Goal: Task Accomplishment & Management: Manage account settings

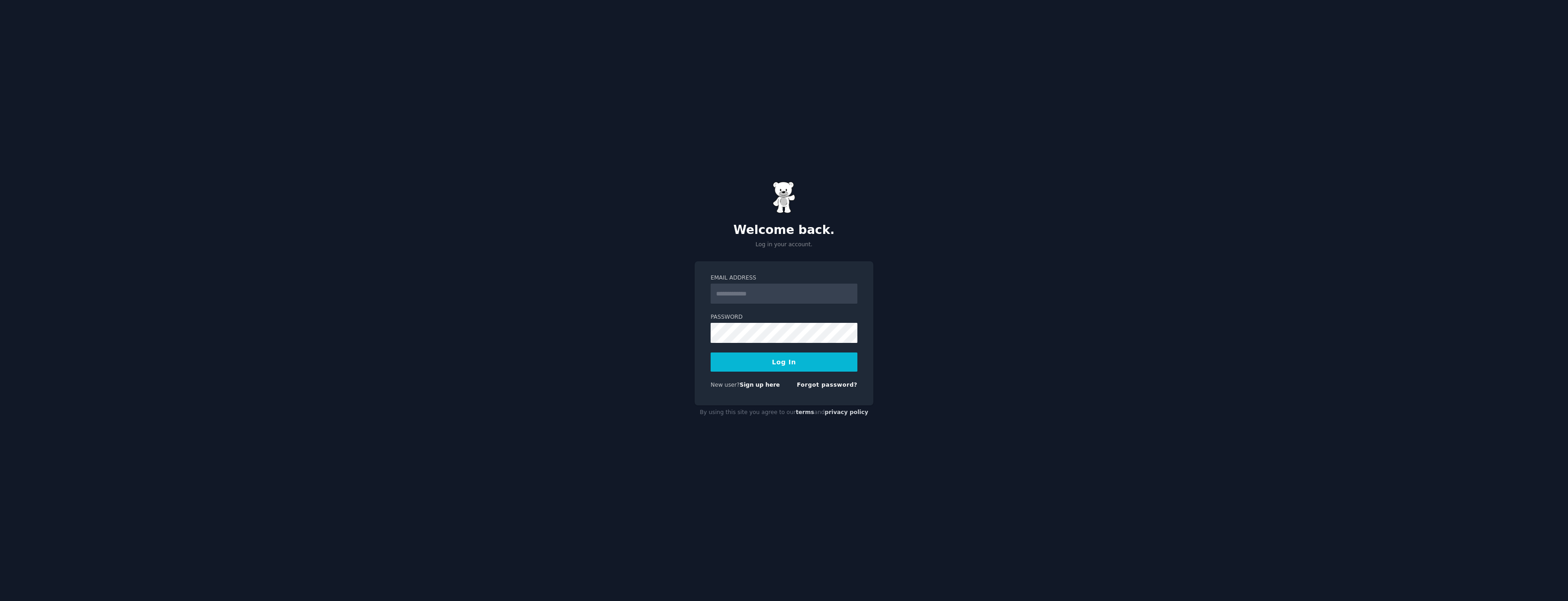
click at [780, 278] on label "Email Address" at bounding box center [783, 278] width 147 height 8
click at [780, 284] on input "Email Address" at bounding box center [783, 293] width 147 height 20
click at [780, 287] on input "Email Address" at bounding box center [783, 293] width 147 height 20
type input "**********"
click at [774, 364] on button "Log In" at bounding box center [783, 362] width 147 height 19
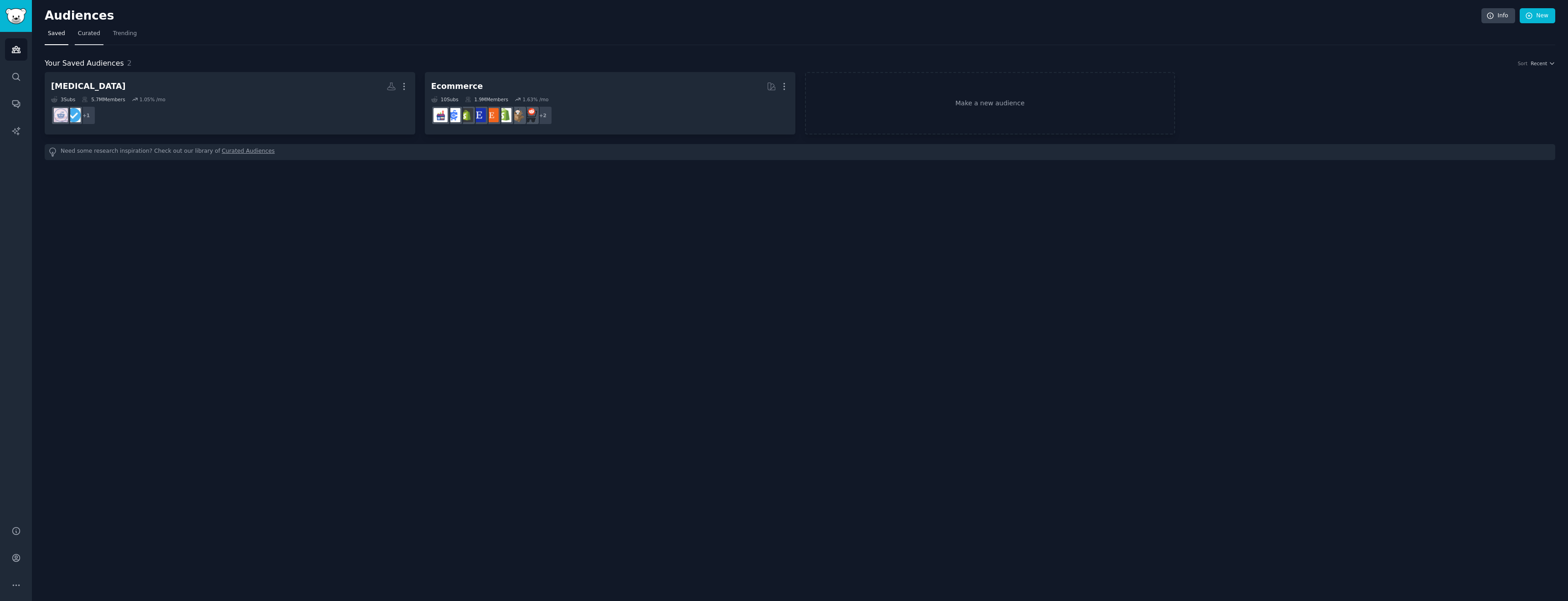
click at [96, 34] on span "Curated" at bounding box center [89, 33] width 23 height 8
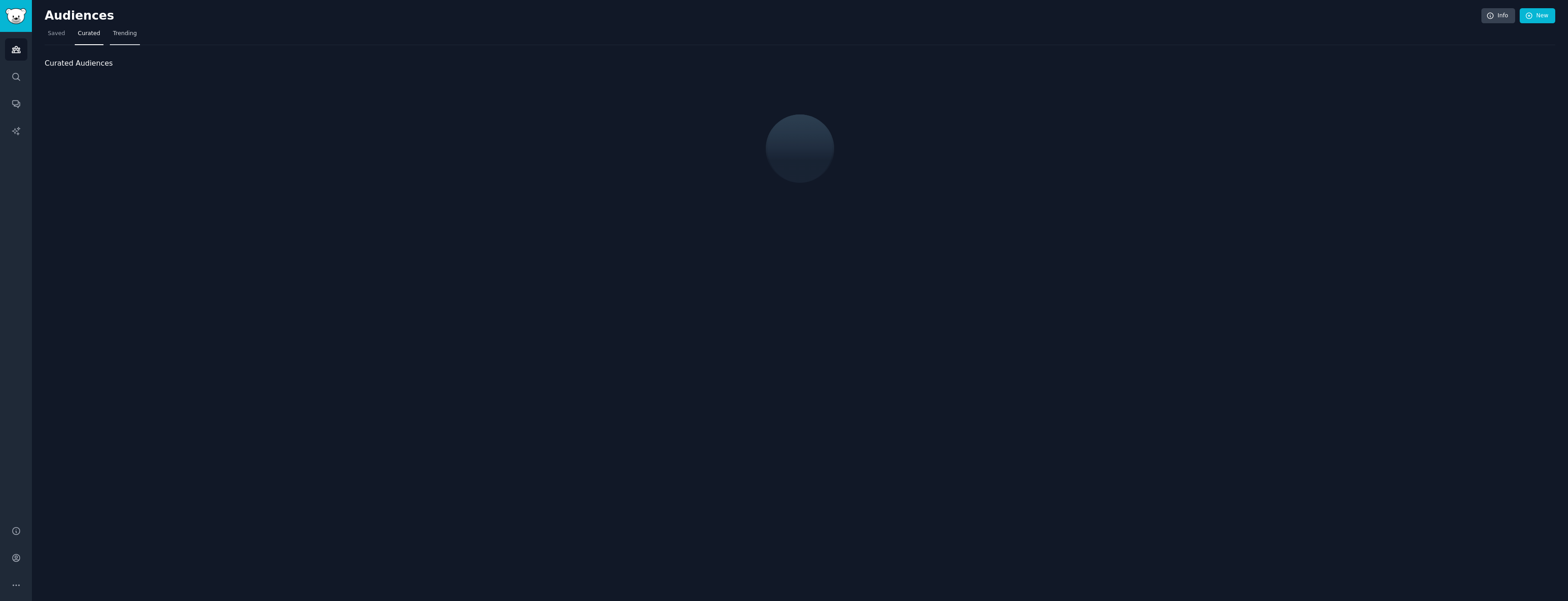
click at [128, 35] on span "Trending" at bounding box center [125, 33] width 24 height 8
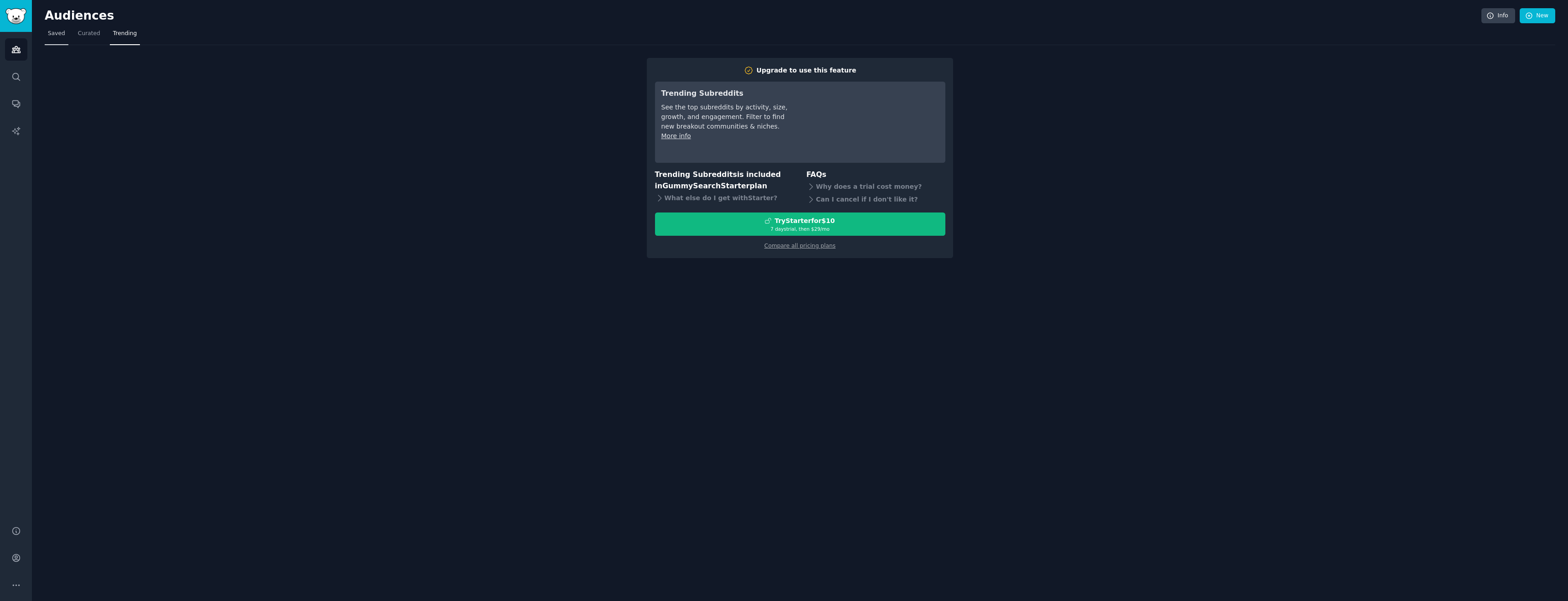
click at [59, 40] on link "Saved" at bounding box center [56, 35] width 24 height 19
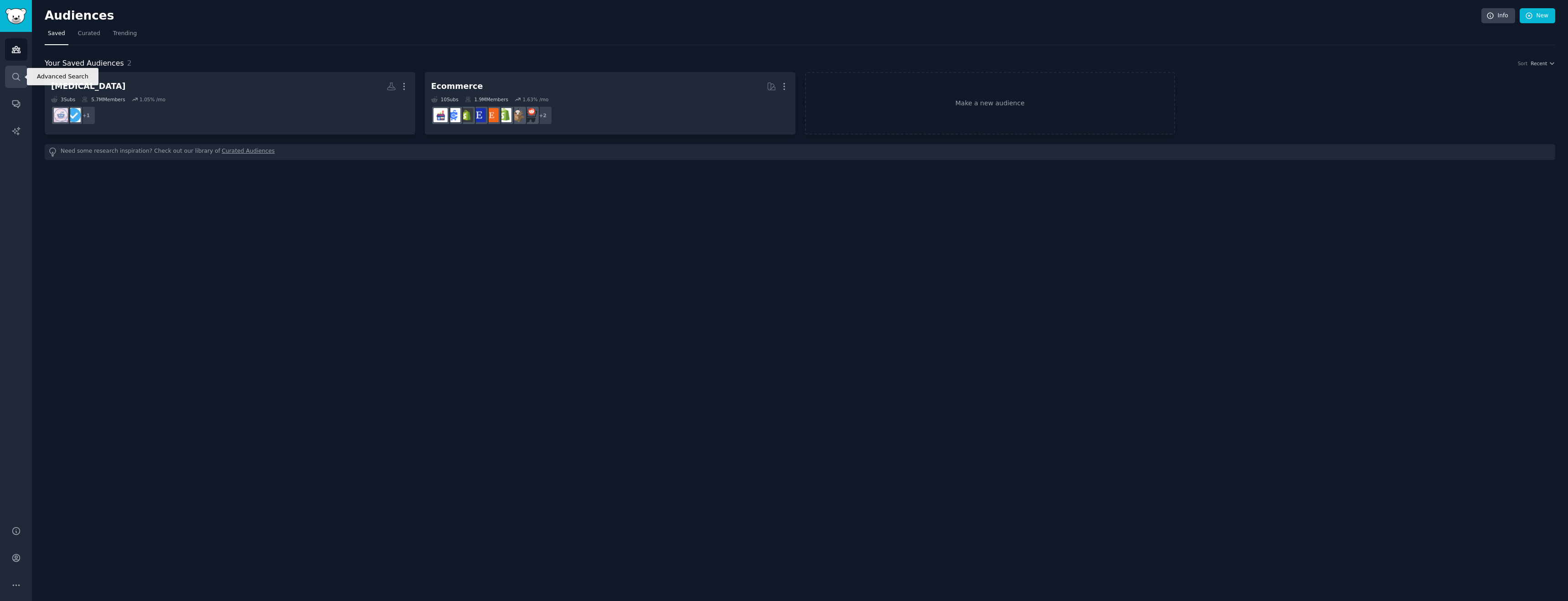
click at [17, 71] on link "Search" at bounding box center [16, 77] width 23 height 23
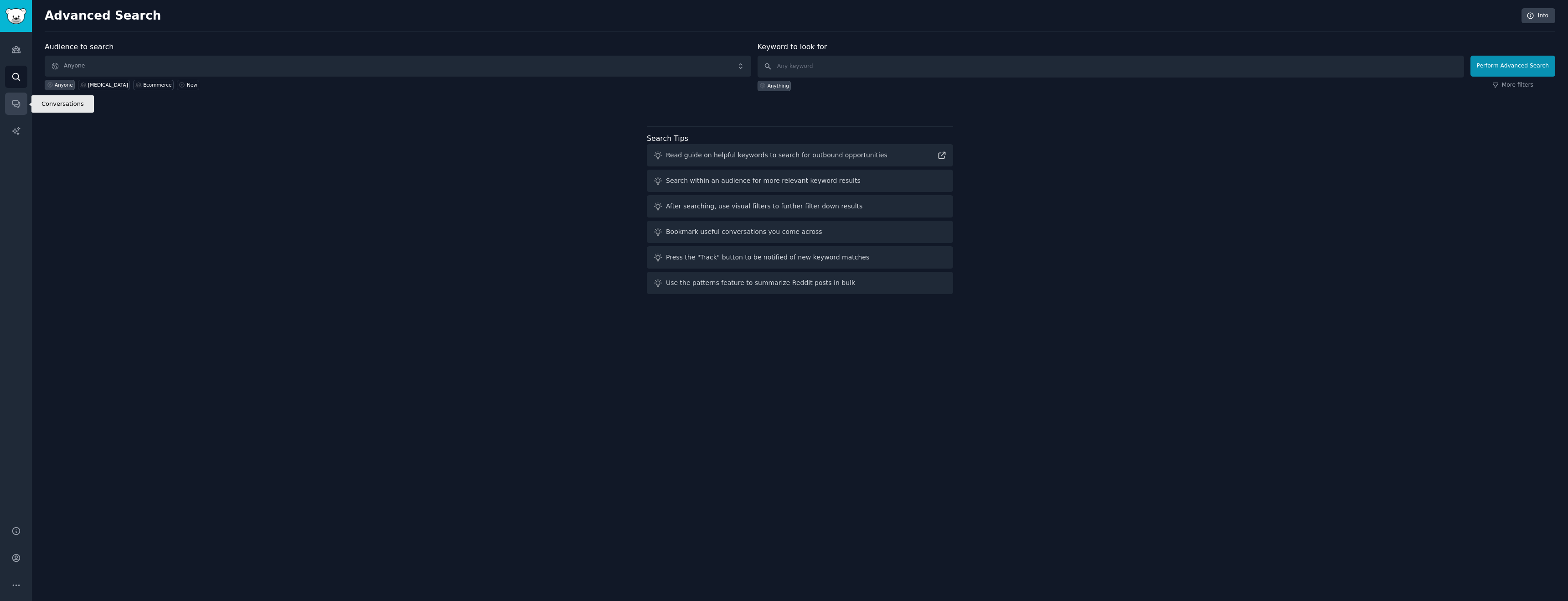
click at [19, 99] on icon "Sidebar" at bounding box center [16, 104] width 10 height 10
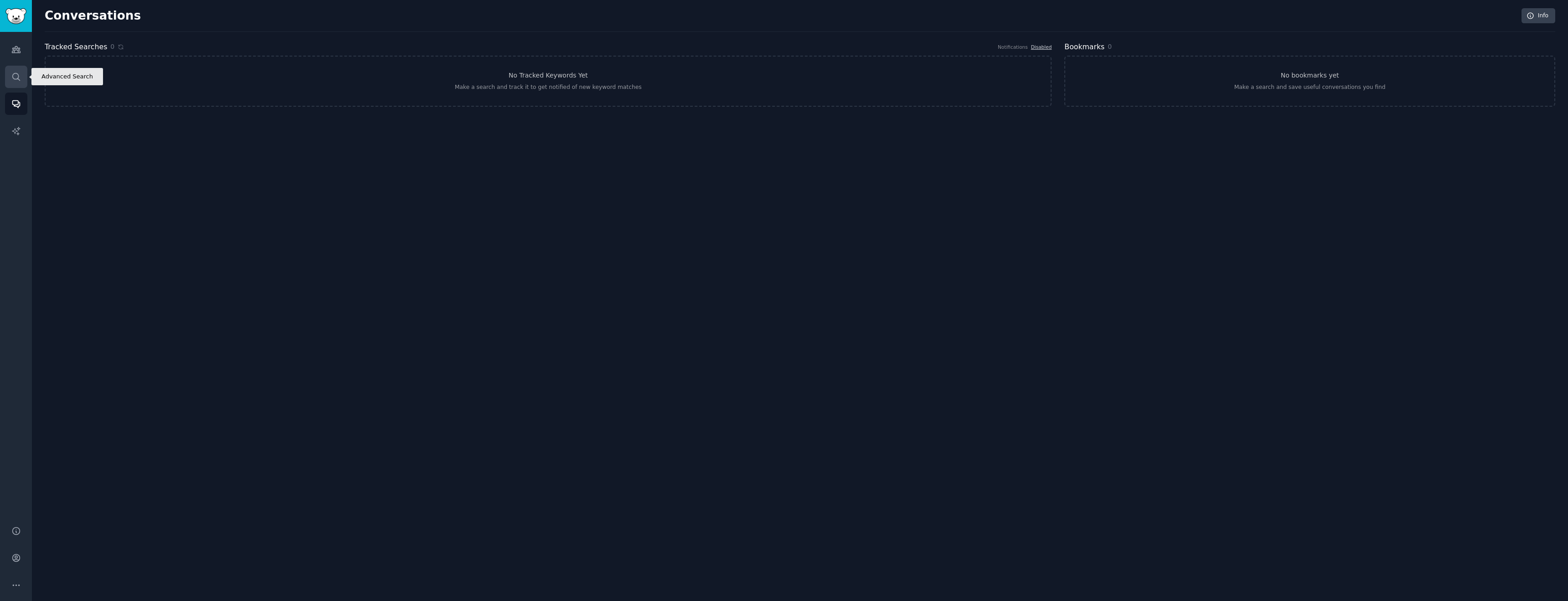
click at [19, 85] on link "Search" at bounding box center [16, 77] width 23 height 23
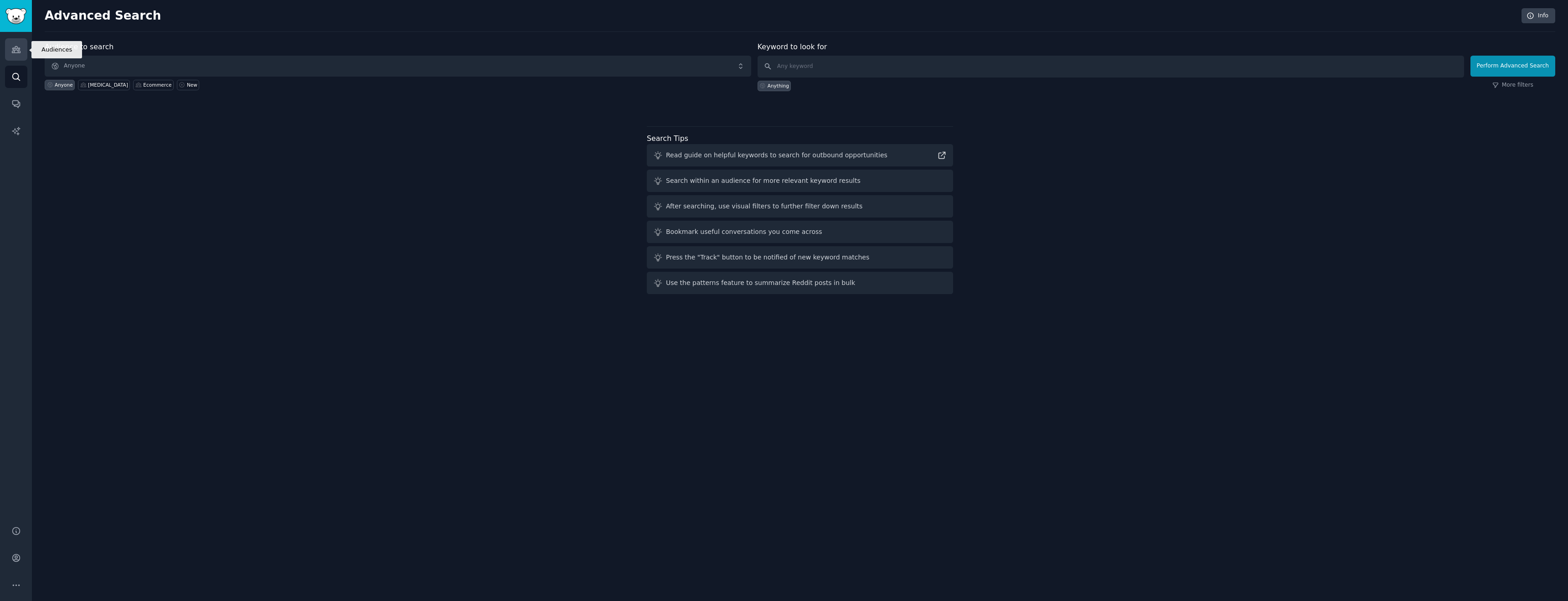
click at [13, 55] on link "Audiences" at bounding box center [16, 49] width 23 height 23
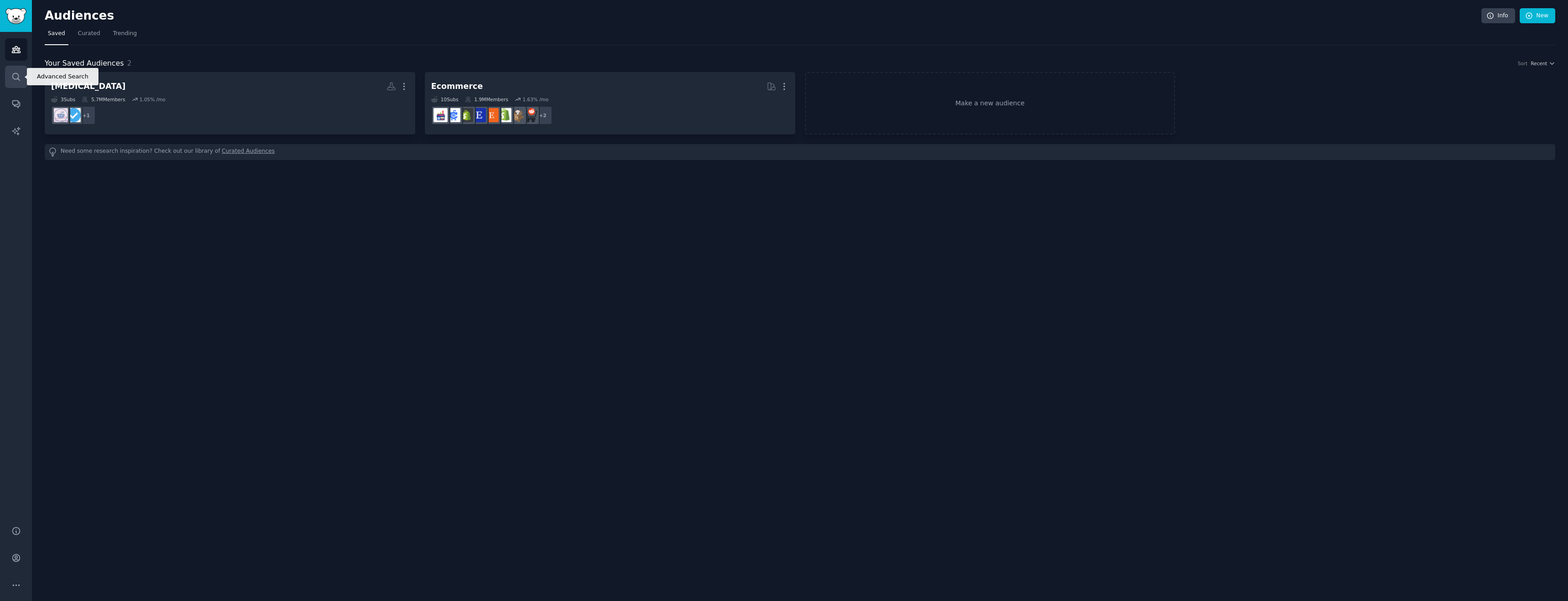
click at [15, 70] on link "Search" at bounding box center [16, 77] width 23 height 23
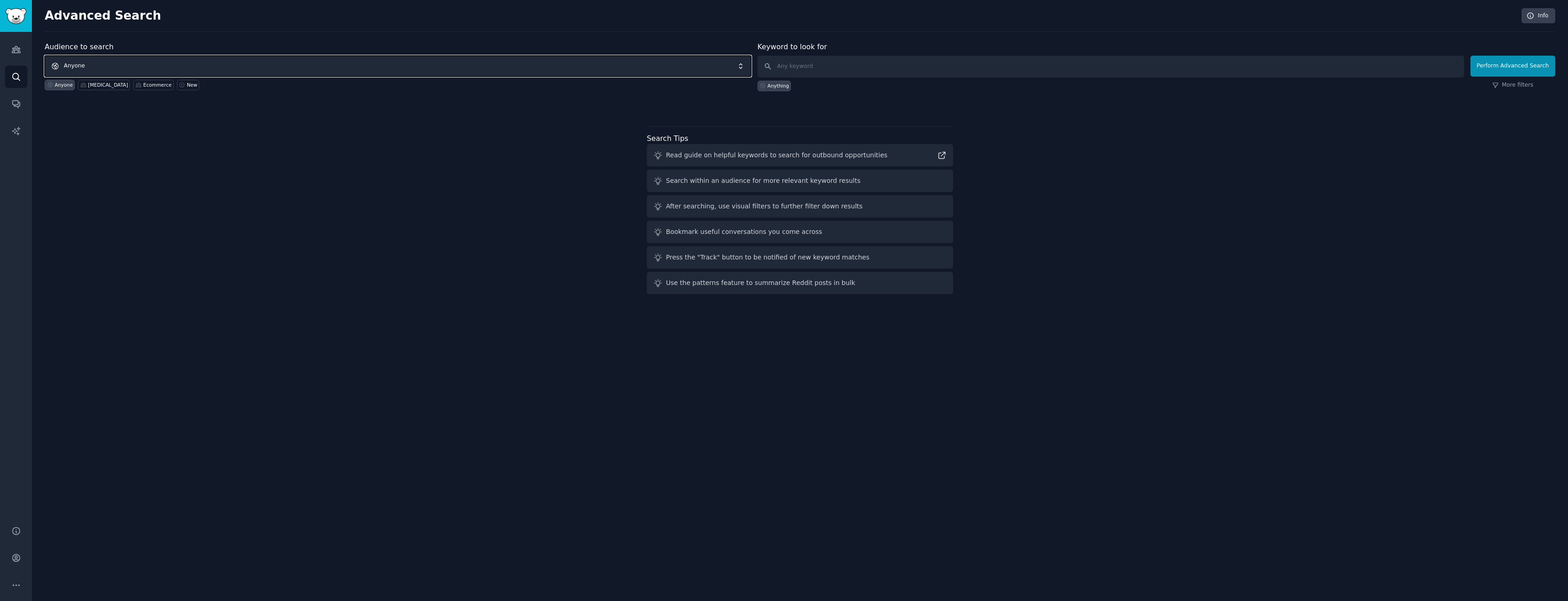
click at [125, 65] on span "Anyone" at bounding box center [397, 66] width 707 height 21
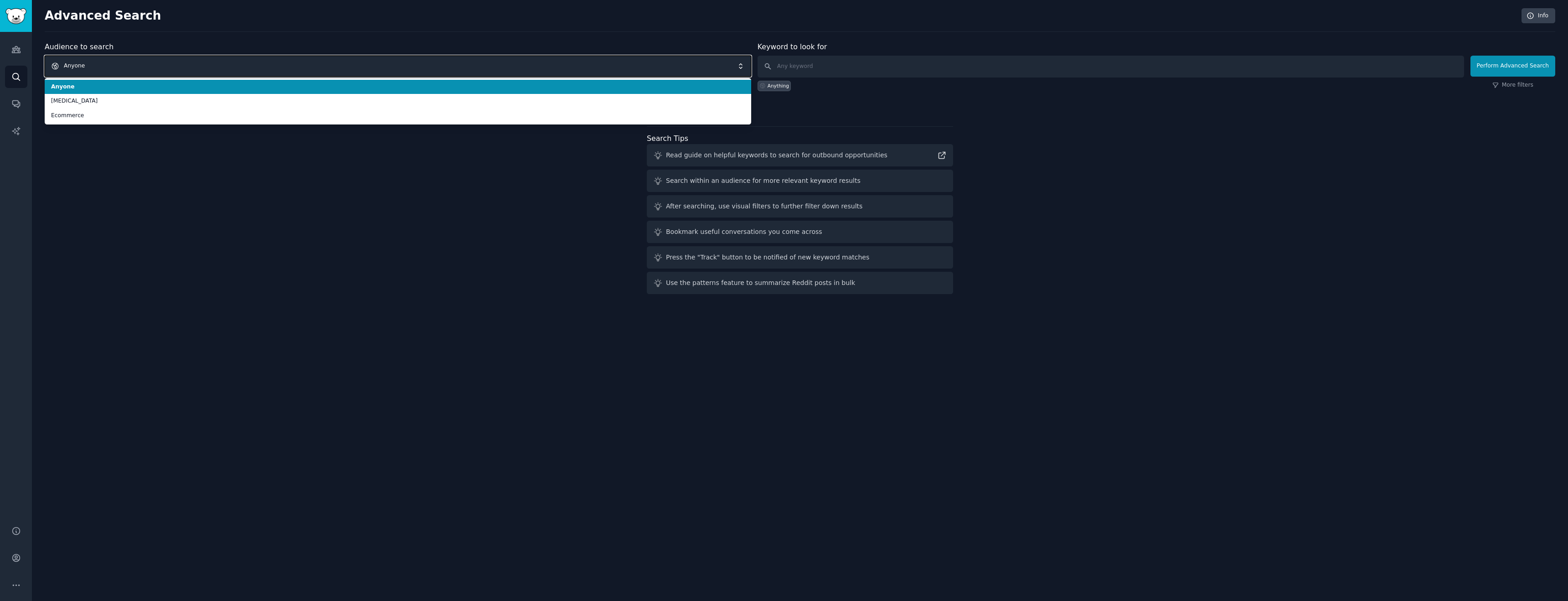
click at [157, 71] on span "Anyone" at bounding box center [397, 66] width 707 height 21
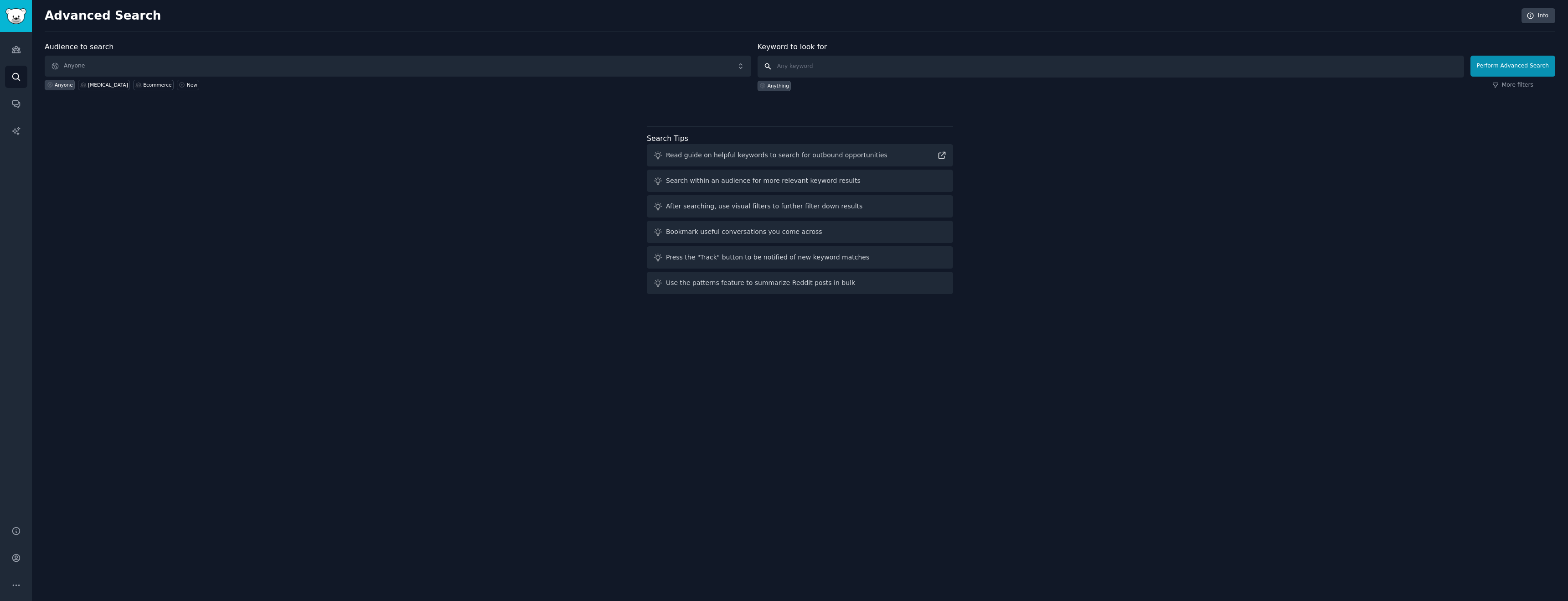
click at [822, 62] on input "text" at bounding box center [1111, 66] width 707 height 22
type input "g"
click at [17, 124] on link "AI Reports" at bounding box center [16, 131] width 23 height 23
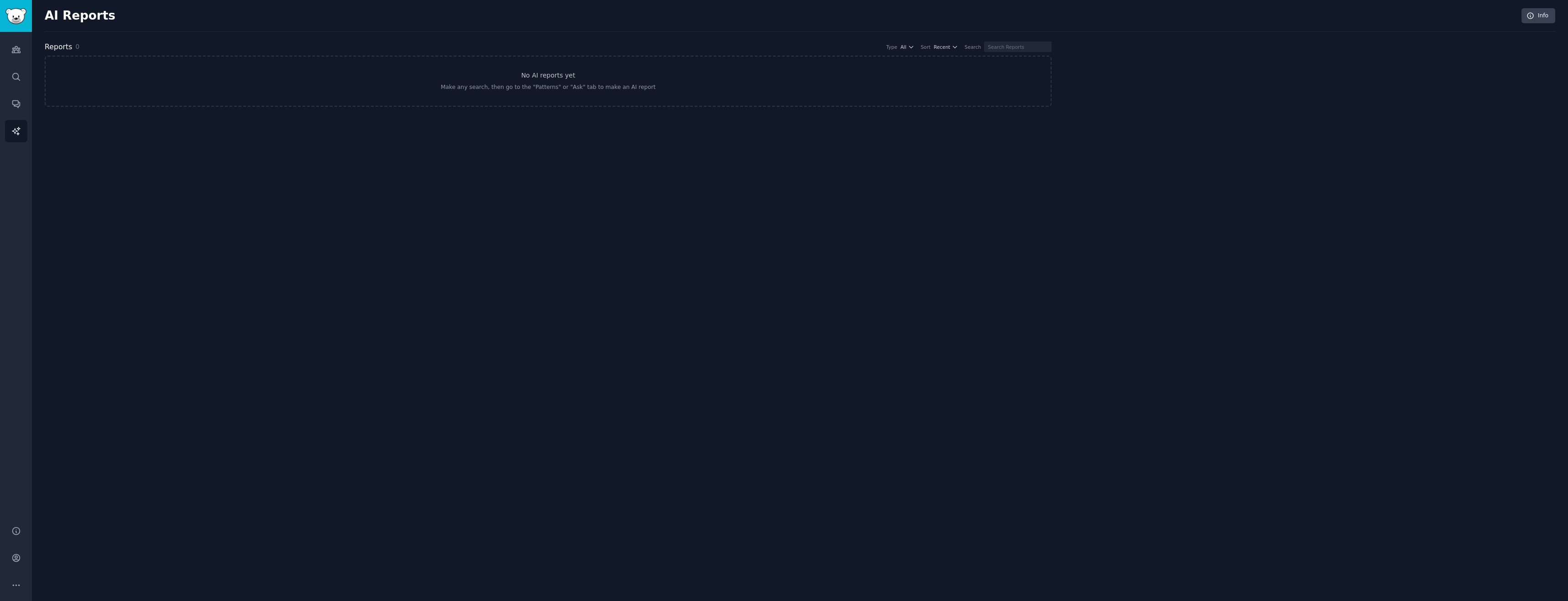
drag, startPoint x: 701, startPoint y: 161, endPoint x: 589, endPoint y: 110, distance: 123.1
click at [587, 110] on div "AI Reports Info Reports 0 Type All Sort Recent Search No AI reports yet Make an…" at bounding box center [800, 300] width 1536 height 601
click at [1027, 44] on input "text" at bounding box center [1018, 46] width 68 height 10
click at [30, 56] on div "Audiences Search Conversations AI Reports" at bounding box center [16, 273] width 32 height 483
click at [18, 55] on link "Audiences" at bounding box center [16, 49] width 23 height 23
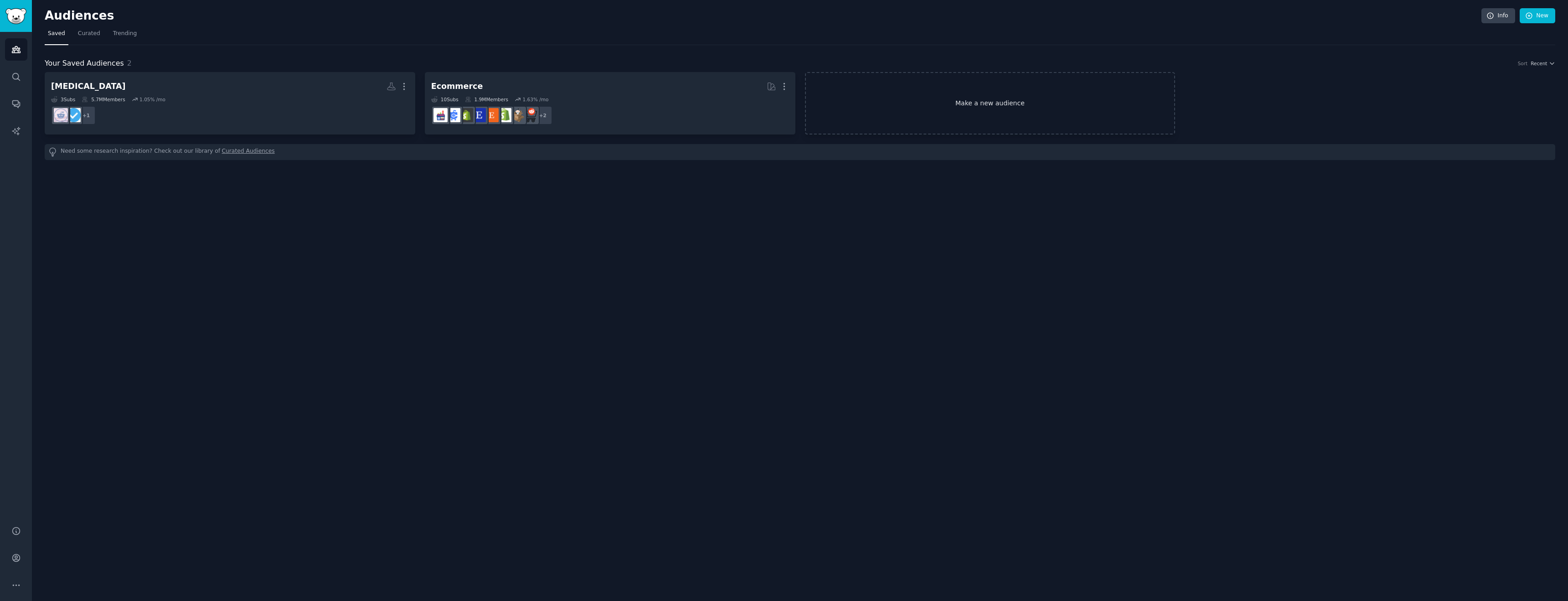
click at [993, 113] on link "Make a new audience" at bounding box center [990, 103] width 371 height 63
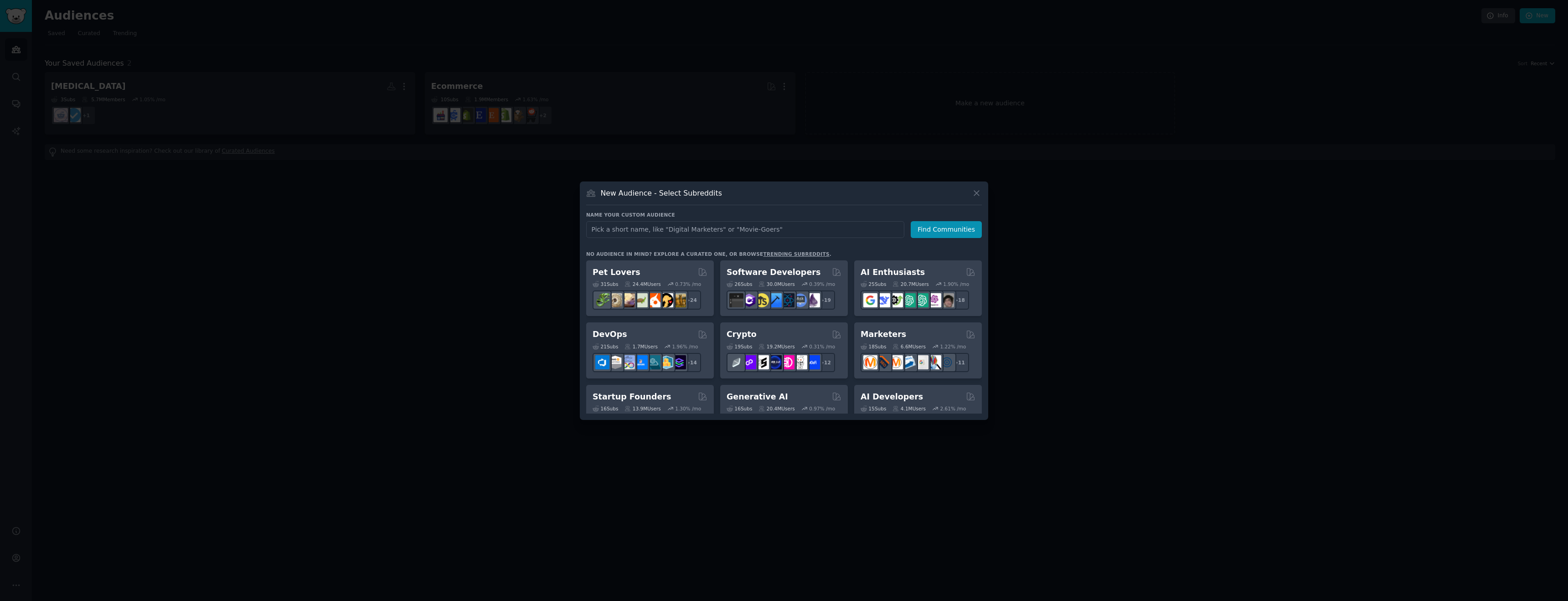
click at [984, 191] on div "New Audience - Select Subreddits Name your custom audience Audience Name Find C…" at bounding box center [784, 301] width 408 height 239
click at [977, 192] on icon at bounding box center [977, 193] width 10 height 10
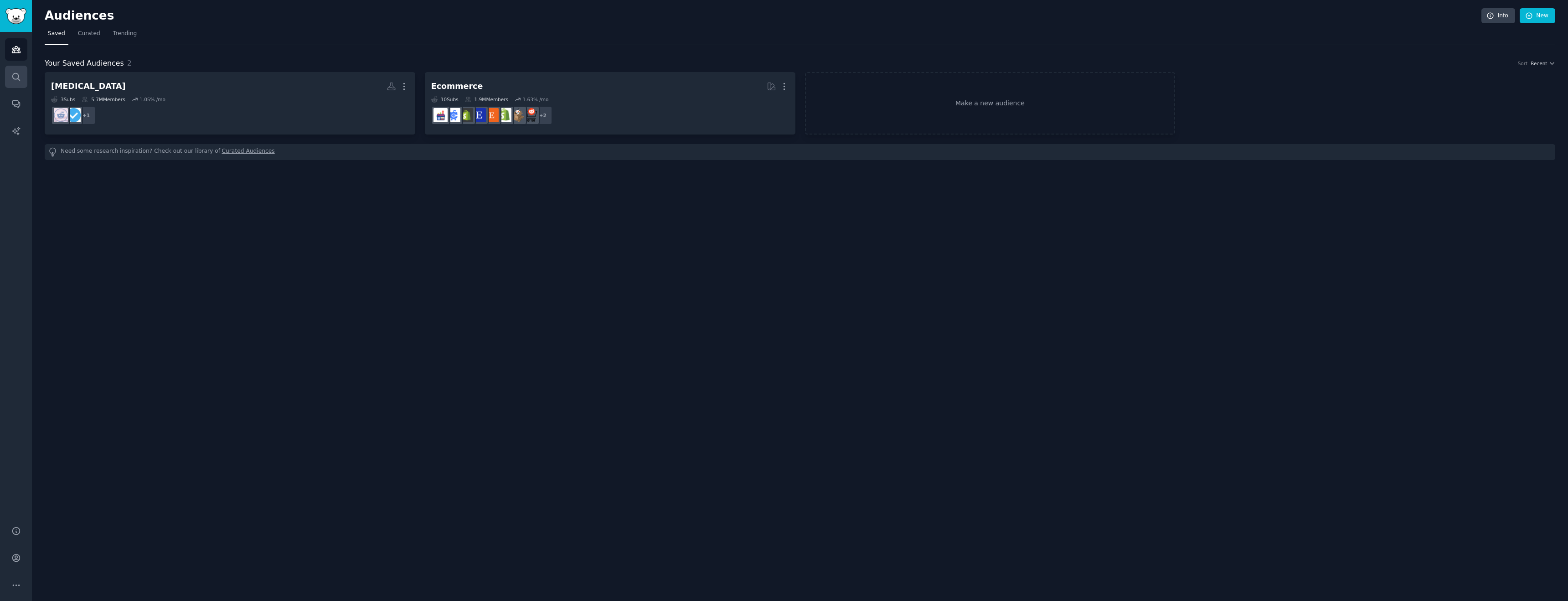
click at [13, 80] on icon "Sidebar" at bounding box center [16, 77] width 10 height 10
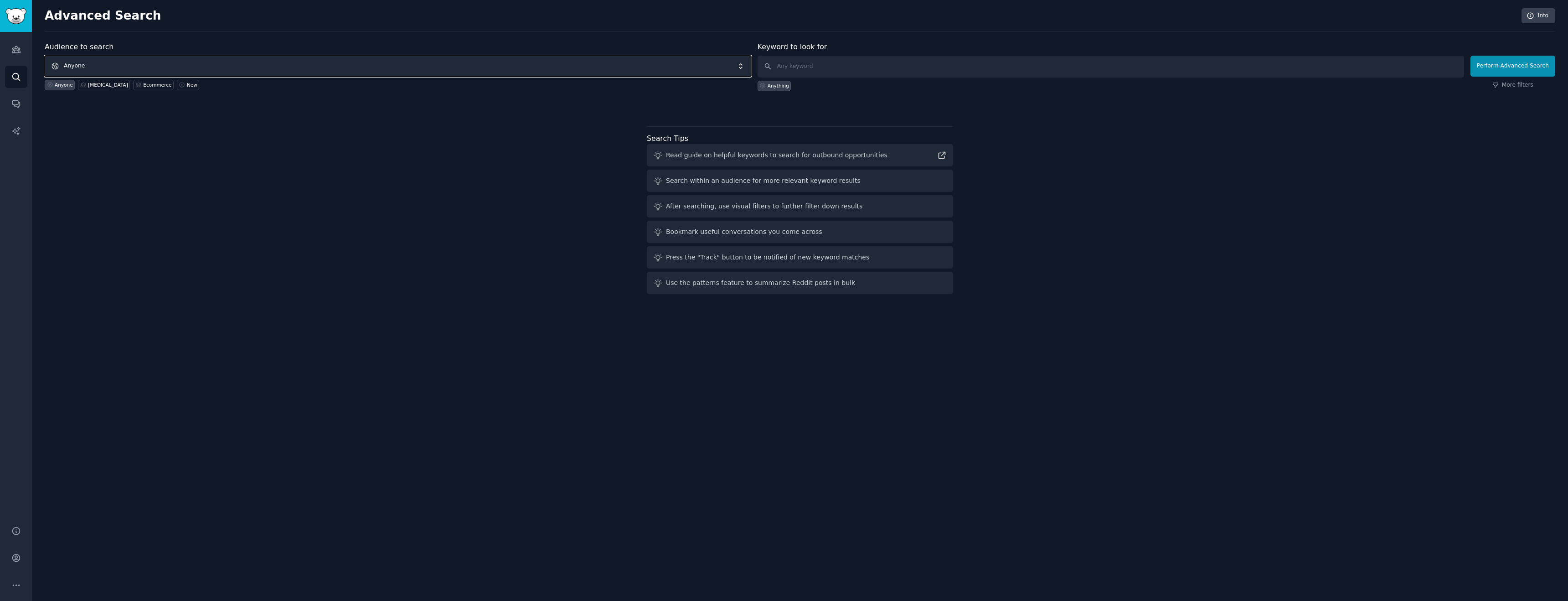
click at [121, 68] on span "Anyone" at bounding box center [397, 66] width 707 height 21
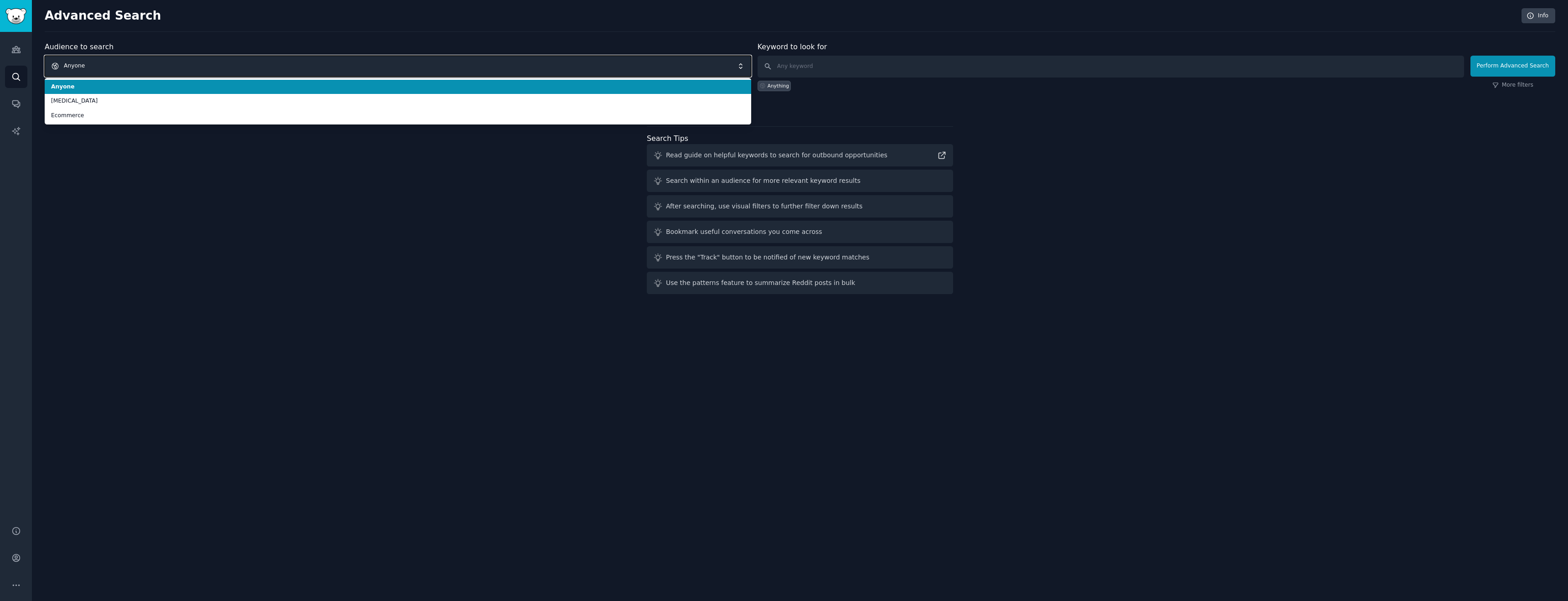
click at [121, 68] on span "Anyone" at bounding box center [397, 66] width 707 height 21
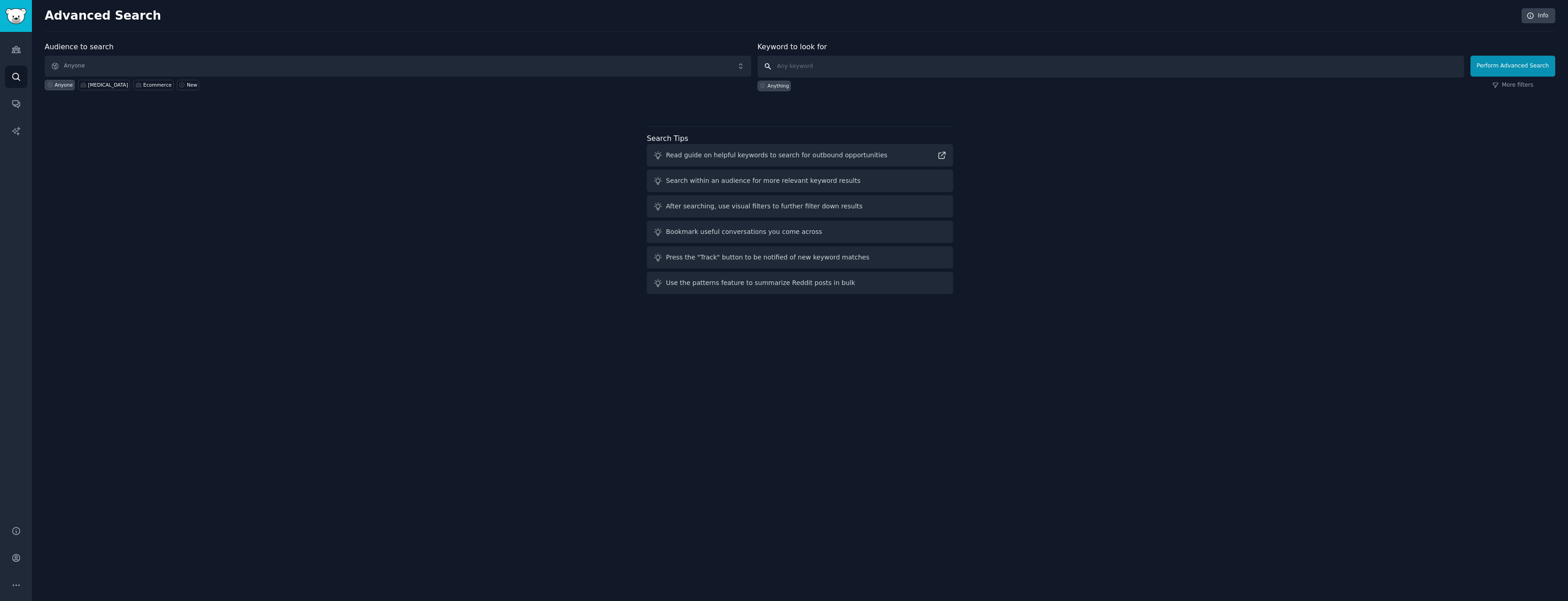
click at [827, 59] on input "text" at bounding box center [1111, 66] width 707 height 22
type input "gummies supplement"
click button "Perform Advanced Search" at bounding box center [1513, 66] width 85 height 21
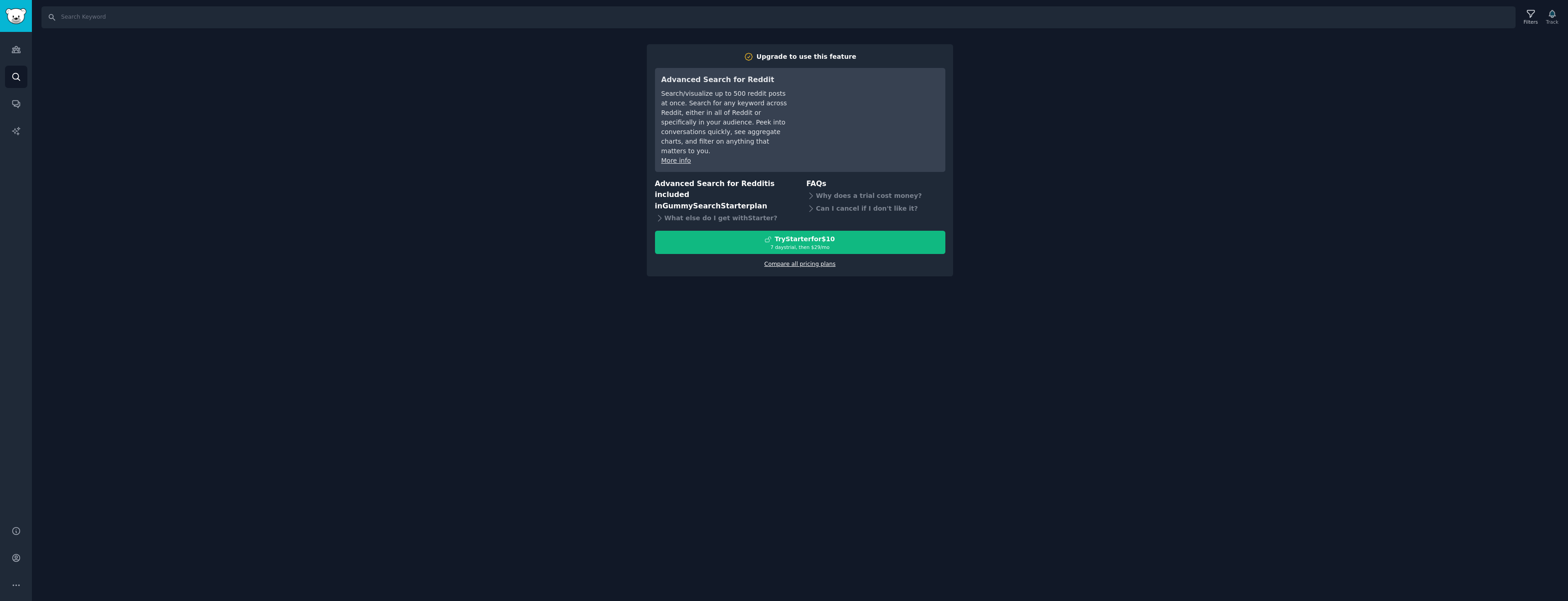
click at [813, 261] on link "Compare all pricing plans" at bounding box center [800, 264] width 71 height 6
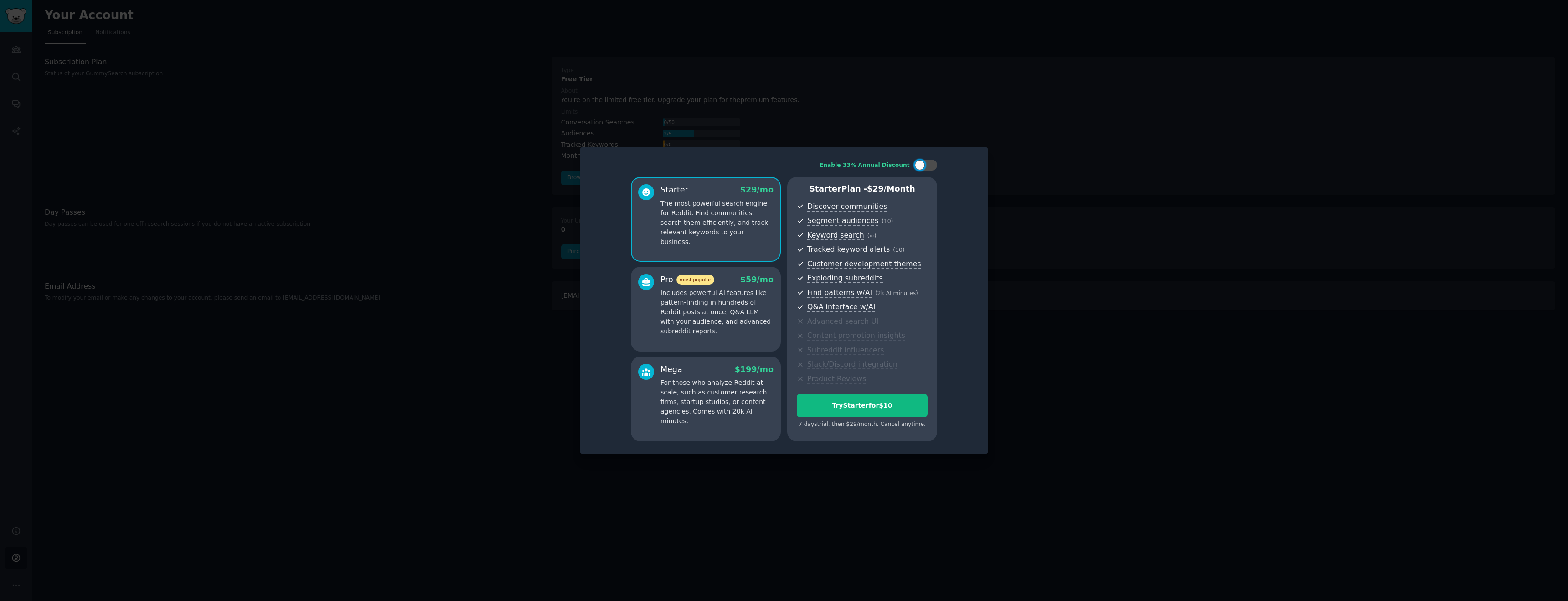
click at [1068, 150] on div at bounding box center [784, 300] width 1568 height 601
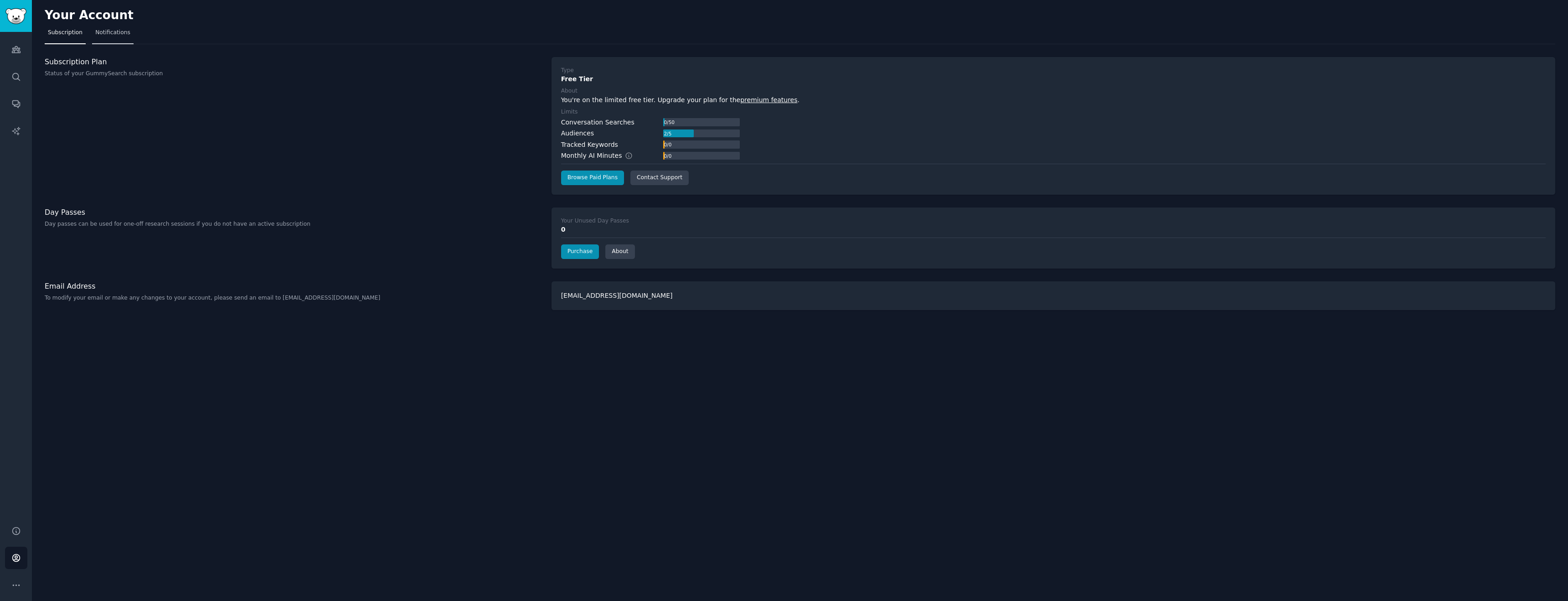
click at [115, 38] on link "Notifications" at bounding box center [113, 35] width 41 height 19
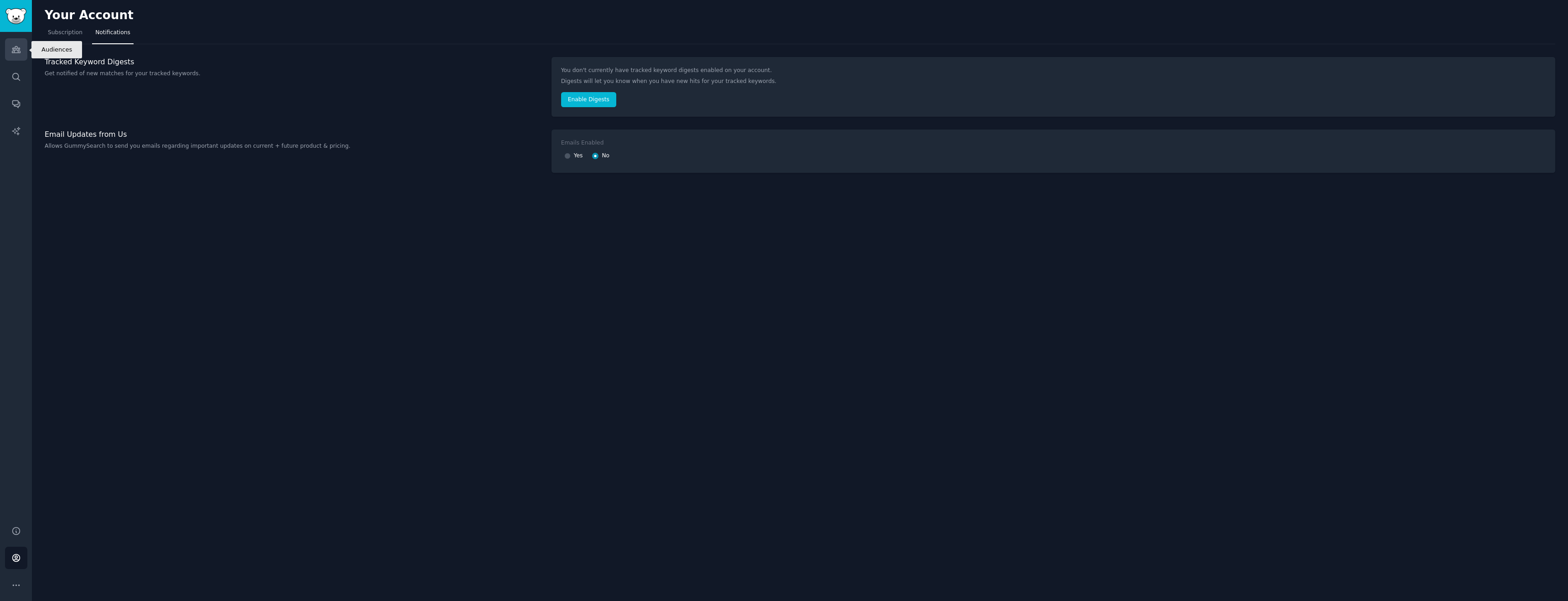
click at [14, 55] on link "Audiences" at bounding box center [16, 49] width 23 height 23
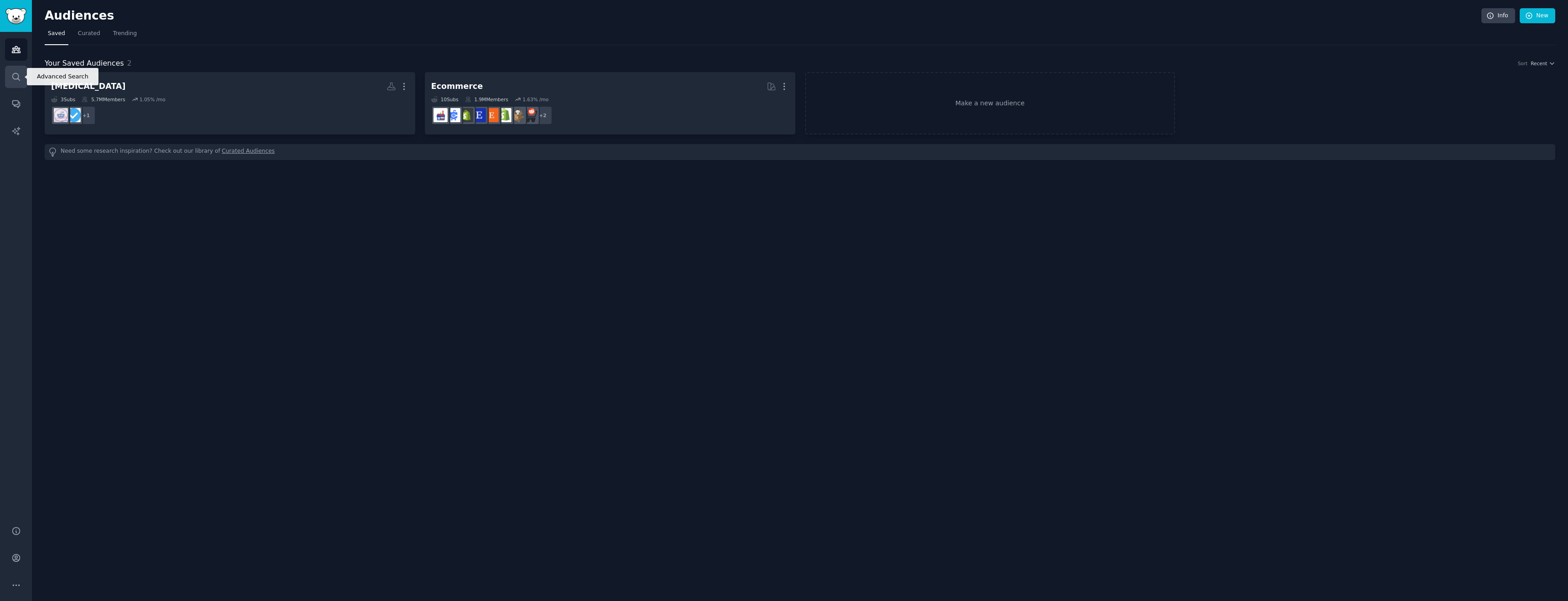
click at [12, 76] on icon "Sidebar" at bounding box center [16, 77] width 7 height 7
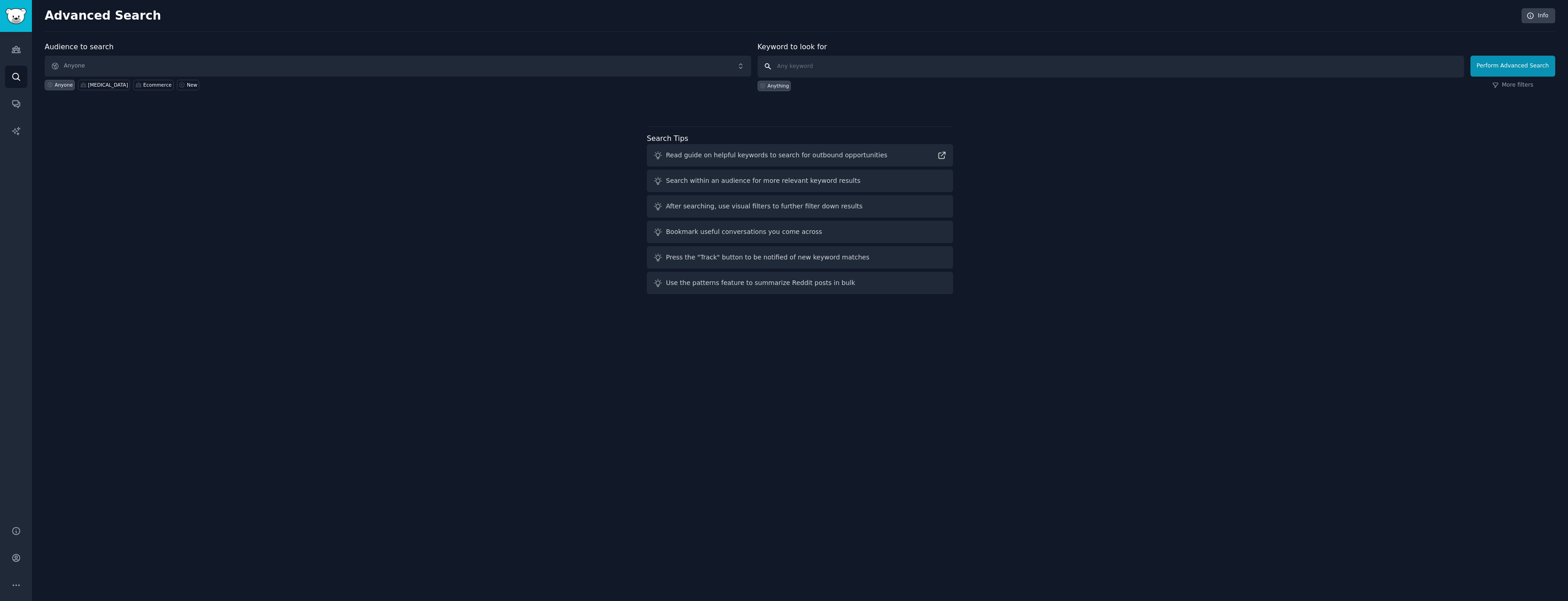
drag, startPoint x: 1428, startPoint y: 68, endPoint x: 1399, endPoint y: 77, distance: 30.4
click at [1428, 68] on input "text" at bounding box center [1111, 66] width 707 height 22
click at [815, 68] on input "text" at bounding box center [1111, 66] width 707 height 22
type input "gummies"
click button "Perform Advanced Search" at bounding box center [1513, 66] width 85 height 21
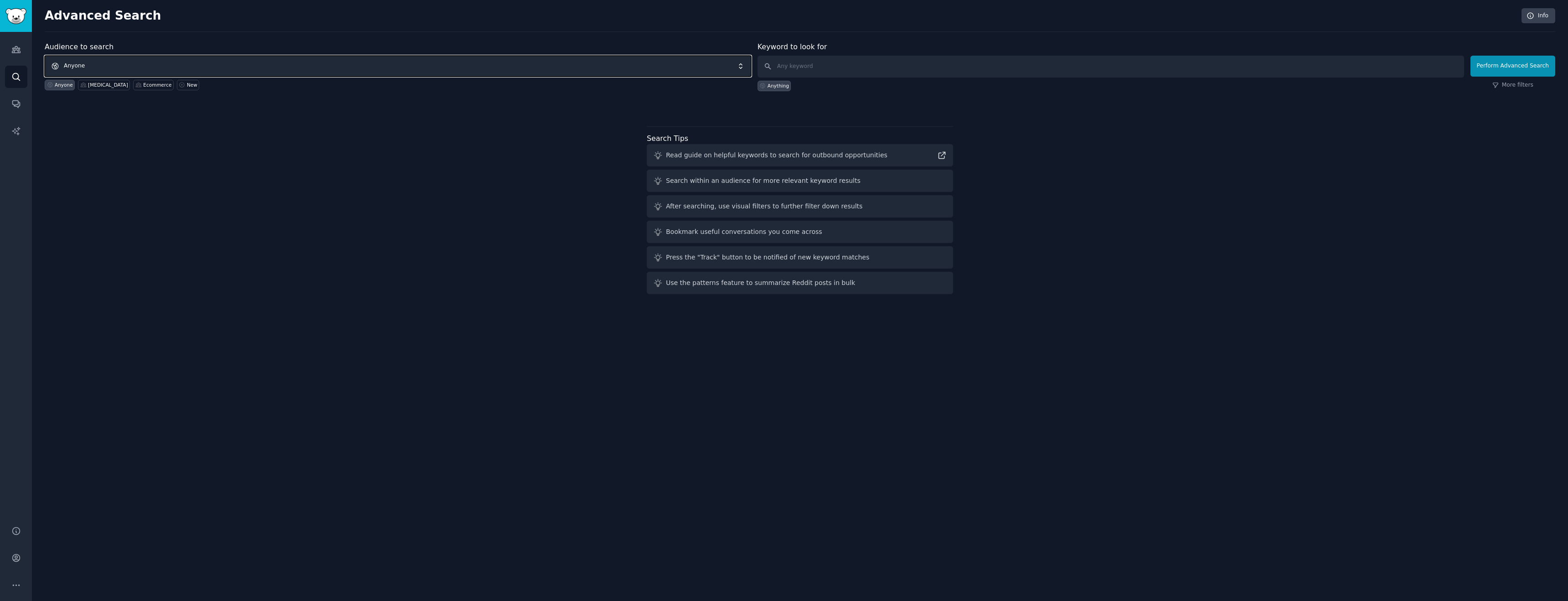
click at [345, 65] on span "Anyone" at bounding box center [397, 66] width 707 height 21
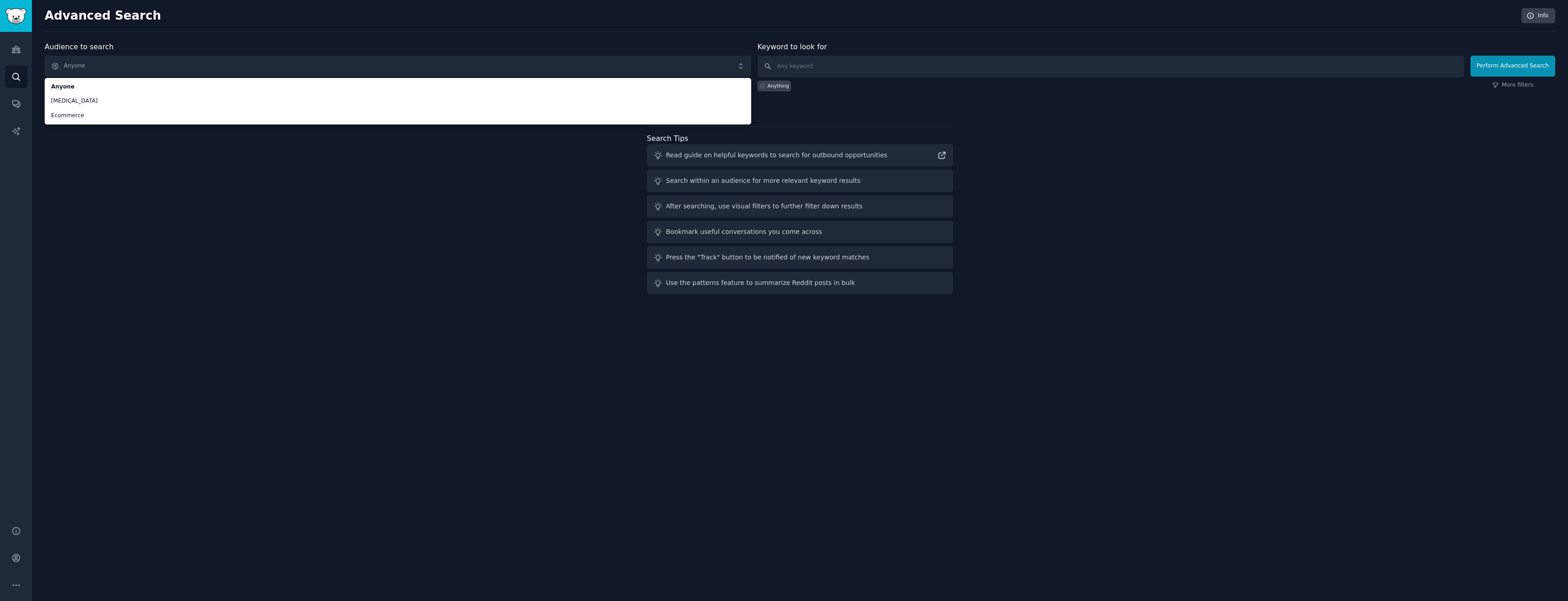
drag, startPoint x: 164, startPoint y: 148, endPoint x: 50, endPoint y: 126, distance: 116.1
click at [163, 148] on div "Audience to search Anyone Anyone [MEDICAL_DATA] Ecommerce Anyone [MEDICAL_DATA]…" at bounding box center [800, 169] width 1511 height 256
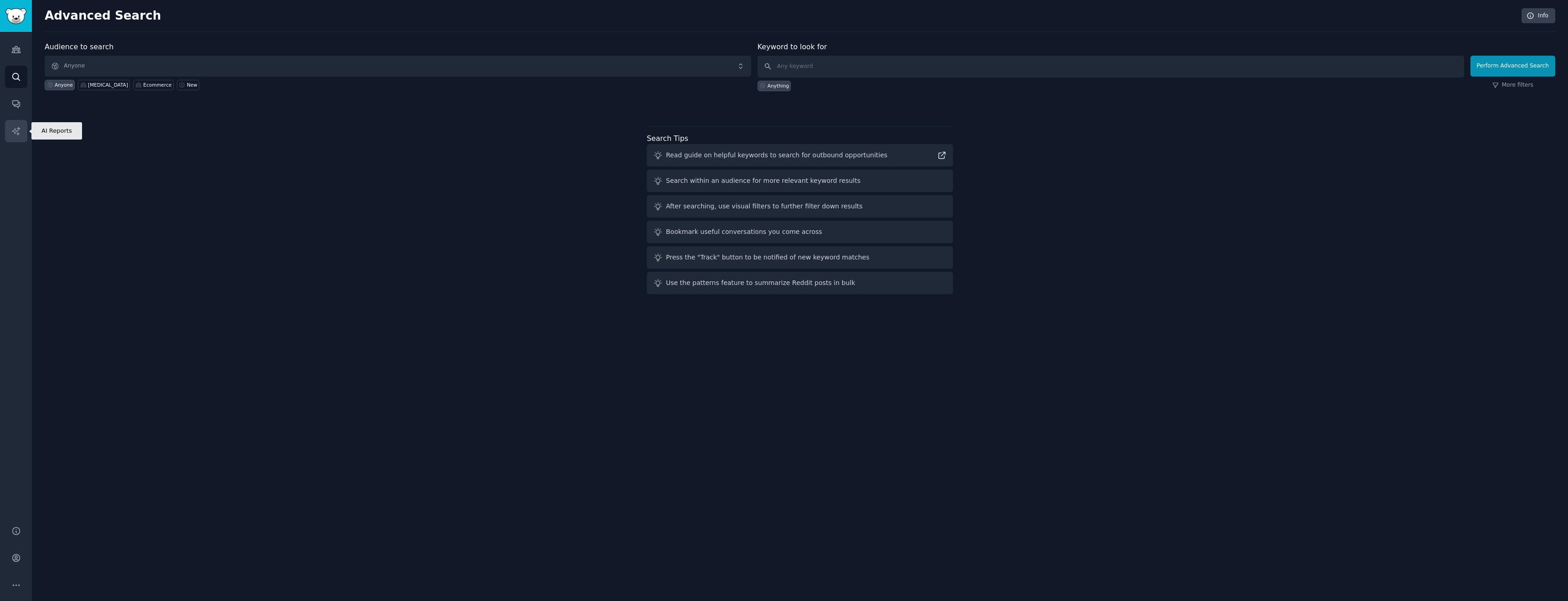
click at [24, 127] on link "AI Reports" at bounding box center [16, 131] width 23 height 23
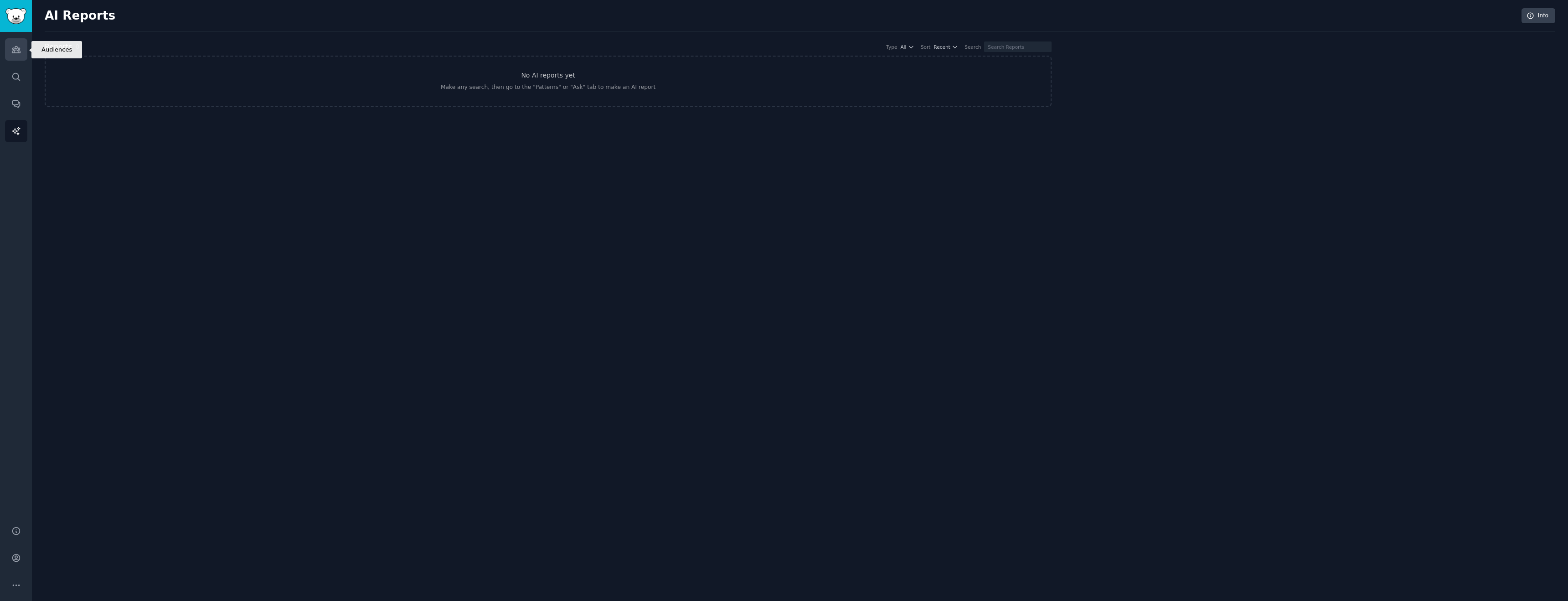
click at [19, 54] on link "Audiences" at bounding box center [16, 49] width 23 height 23
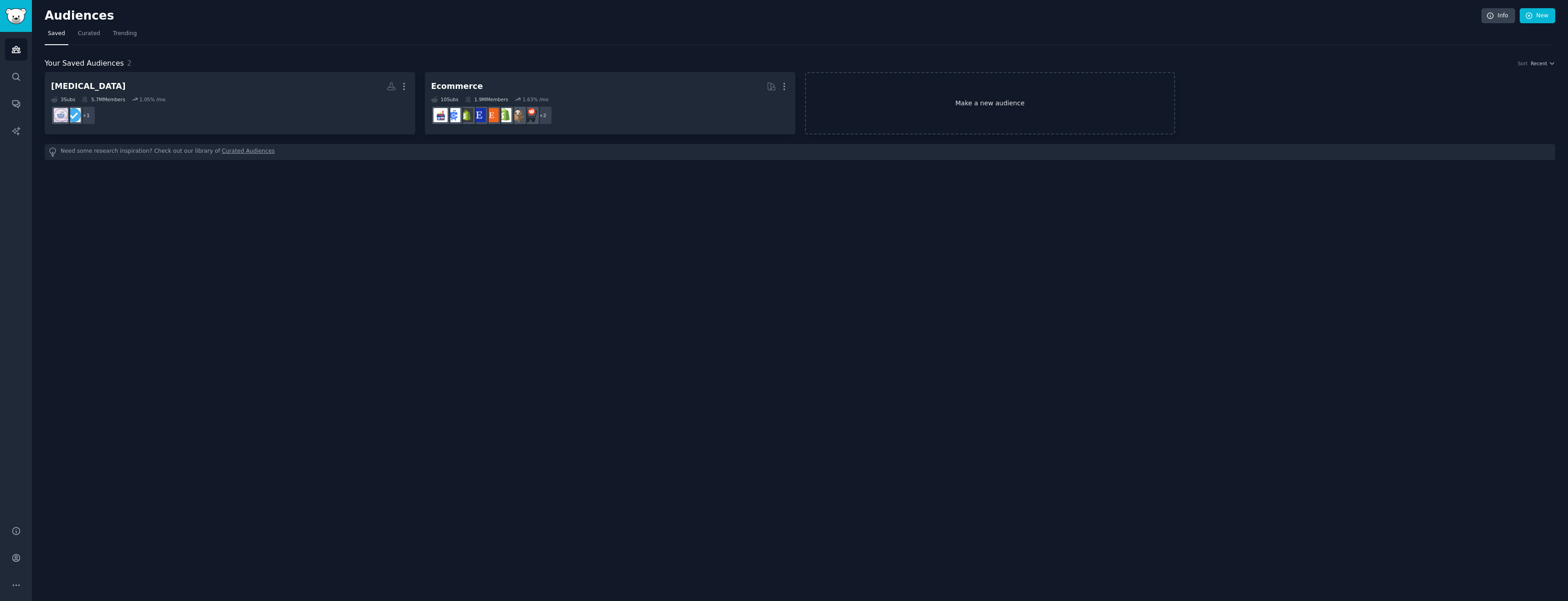
click at [1035, 115] on link "Make a new audience" at bounding box center [990, 103] width 371 height 63
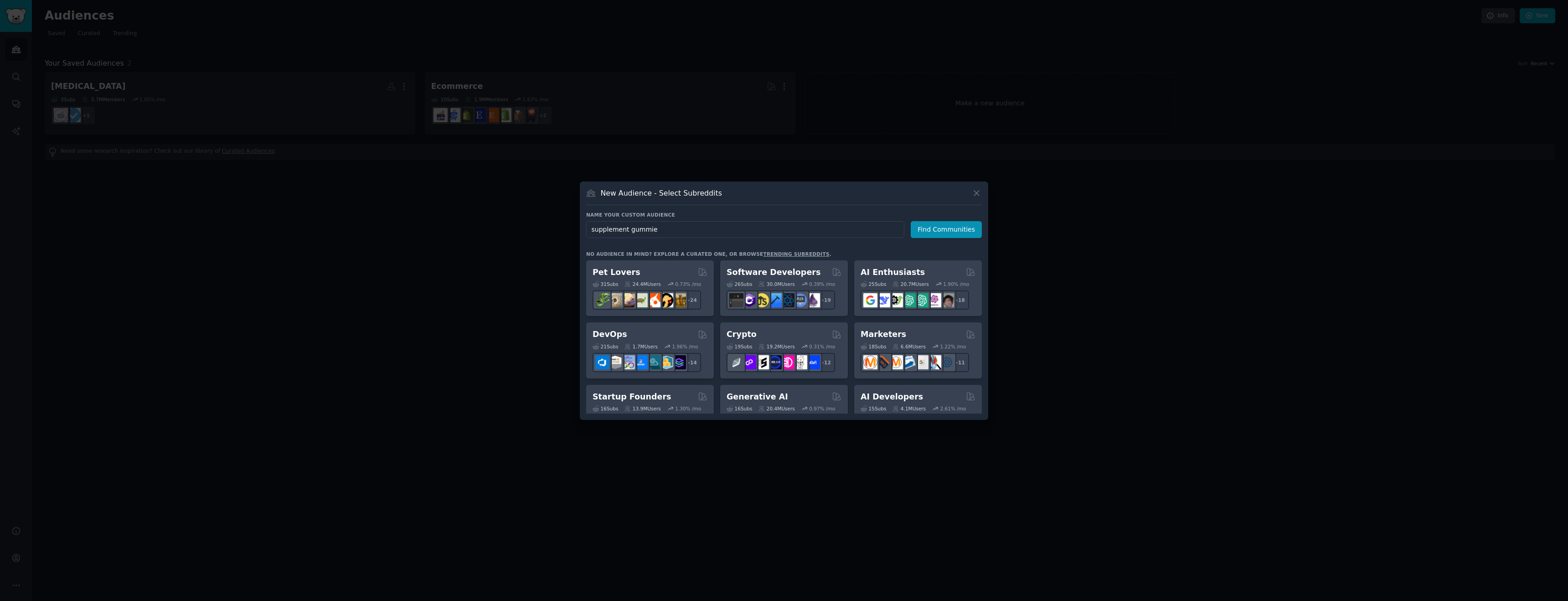
type input "supplement gummies"
click button "Find Communities" at bounding box center [946, 230] width 71 height 17
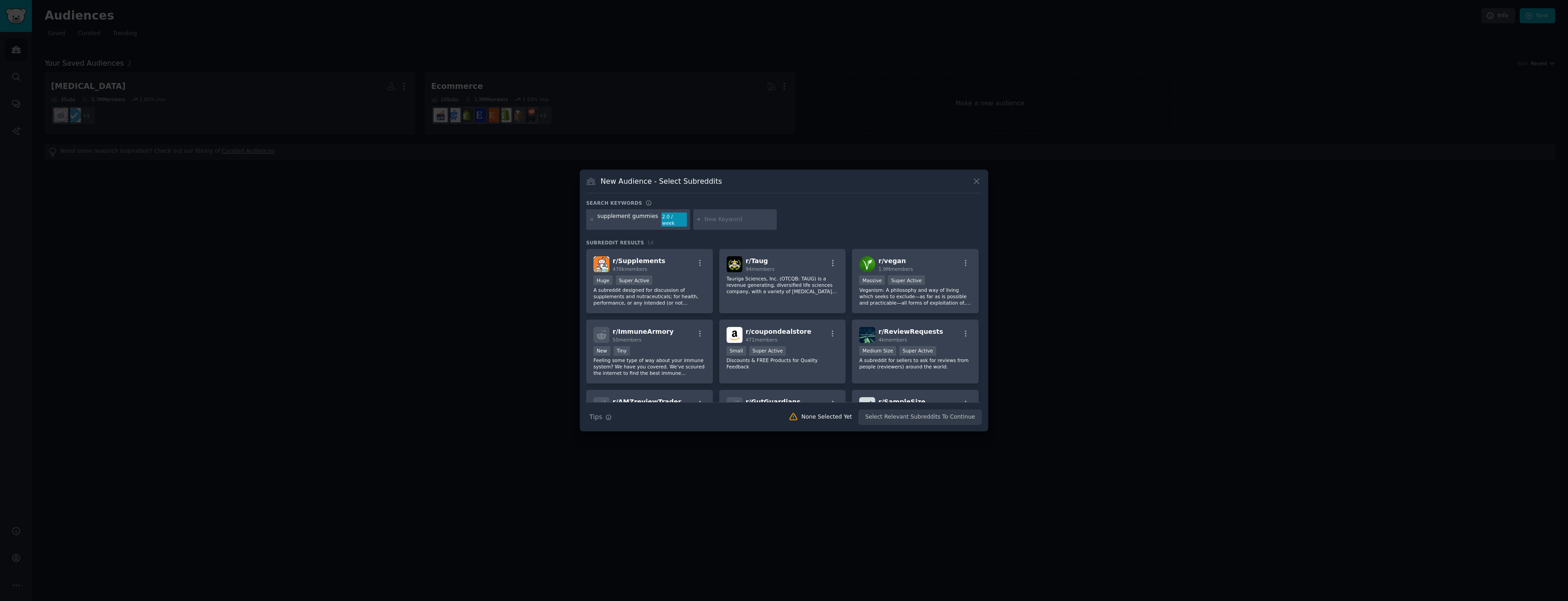
click at [649, 221] on div "supplement gummies" at bounding box center [628, 220] width 61 height 15
click at [624, 220] on div "supplement gummies" at bounding box center [628, 220] width 61 height 15
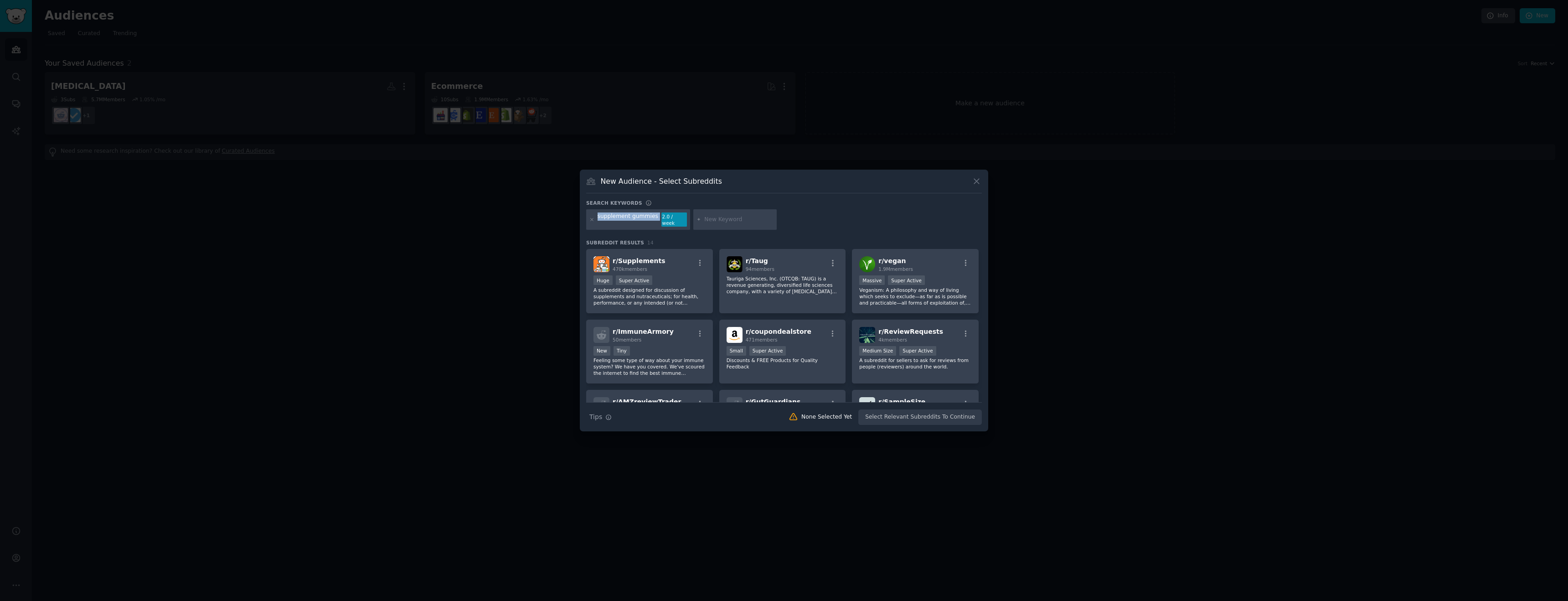
click at [624, 220] on div "supplement gummies" at bounding box center [628, 220] width 61 height 15
click at [635, 213] on div "supplement gummies 2.0 / week" at bounding box center [638, 220] width 104 height 21
click at [639, 223] on div "supplement gummies 2.0 / week" at bounding box center [638, 220] width 104 height 21
click at [594, 219] on div "supplement gummies 2.0 / week" at bounding box center [638, 220] width 104 height 21
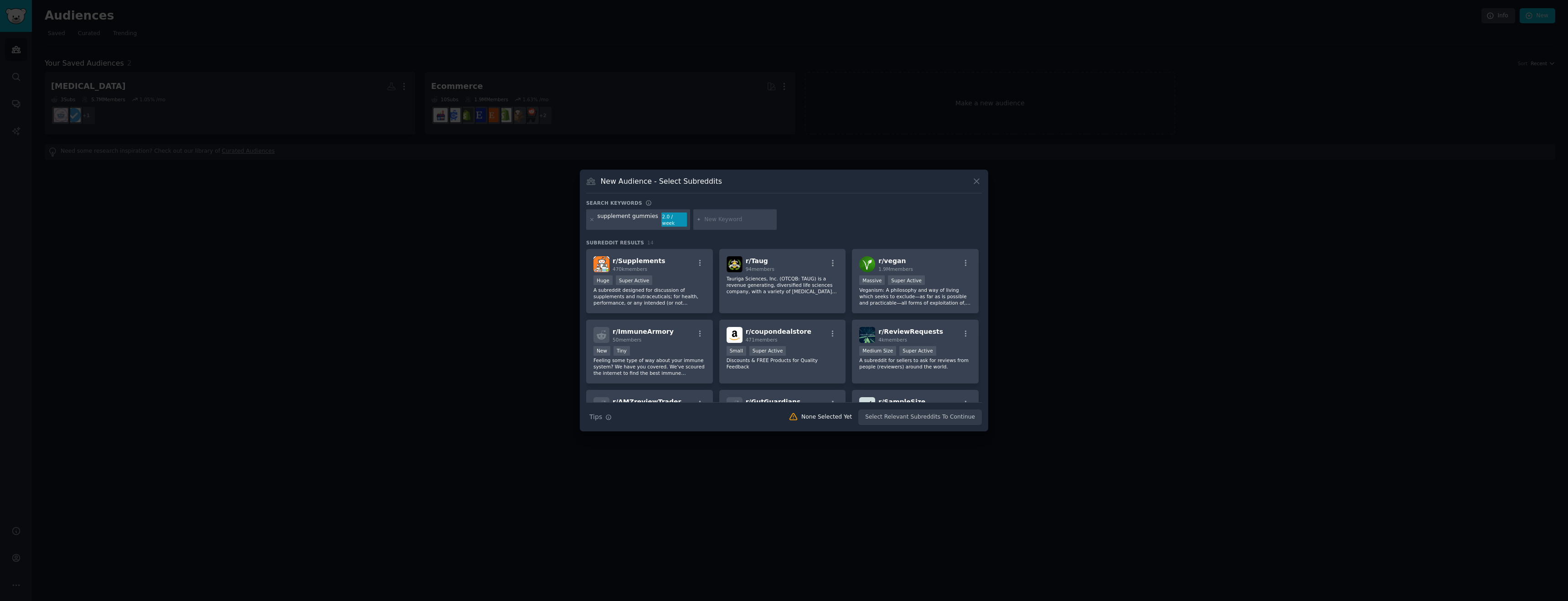
click at [709, 220] on input "text" at bounding box center [739, 219] width 69 height 8
type input "gummie supplement"
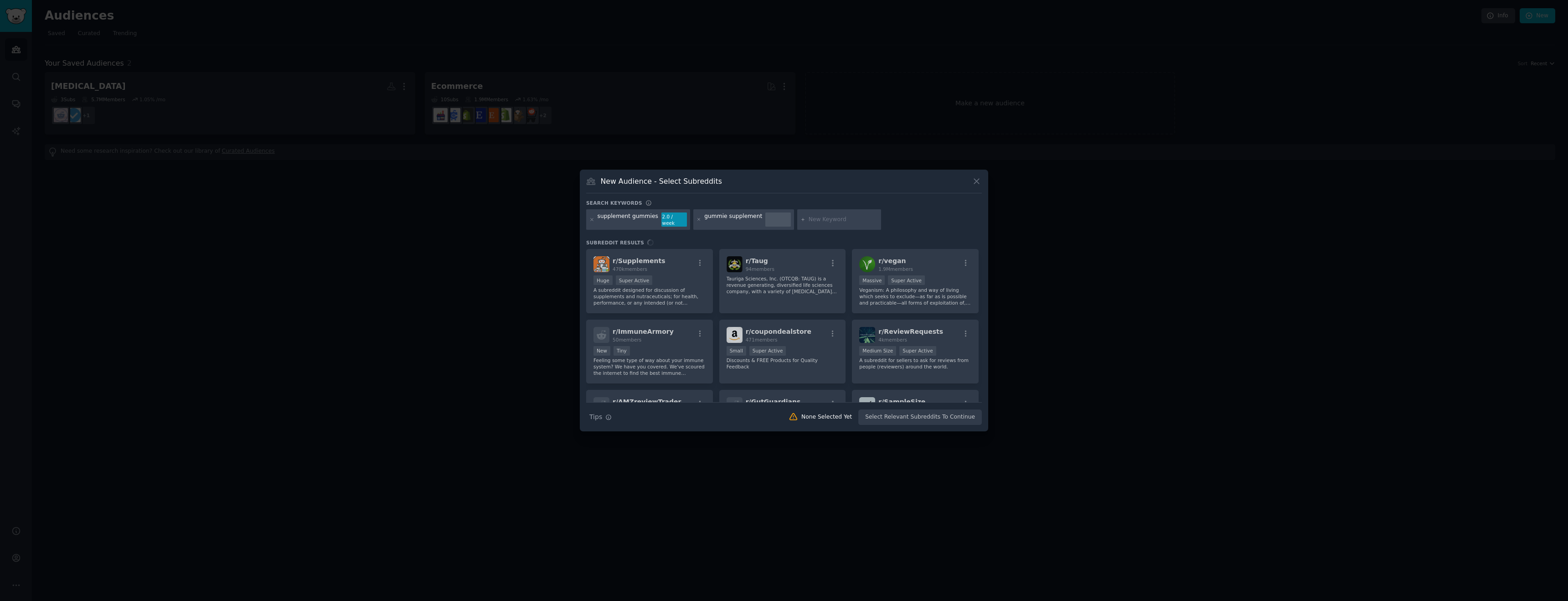
click at [638, 284] on div "r/ Supplements 470k members Huge Super Active A subreddit designed for discussi…" at bounding box center [784, 326] width 396 height 153
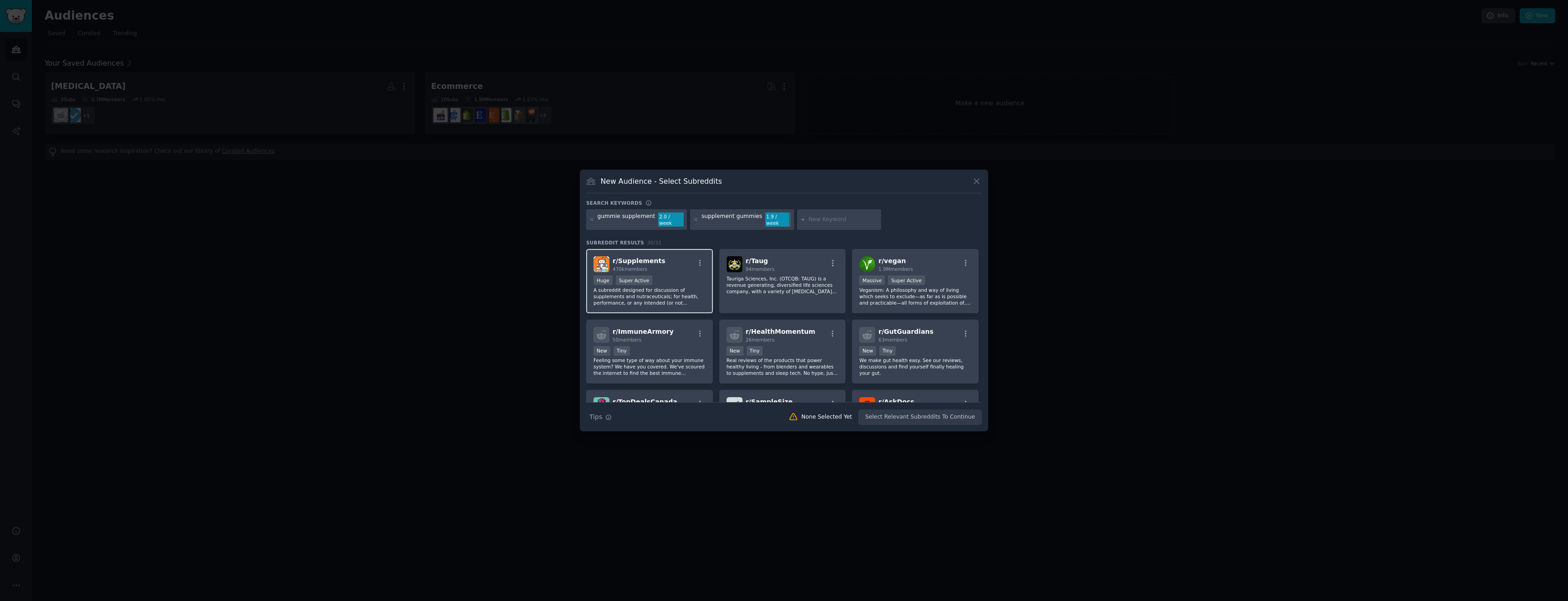
click at [660, 288] on p "A subreddit designed for discussion of supplements and nutraceuticals; for heal…" at bounding box center [649, 296] width 112 height 19
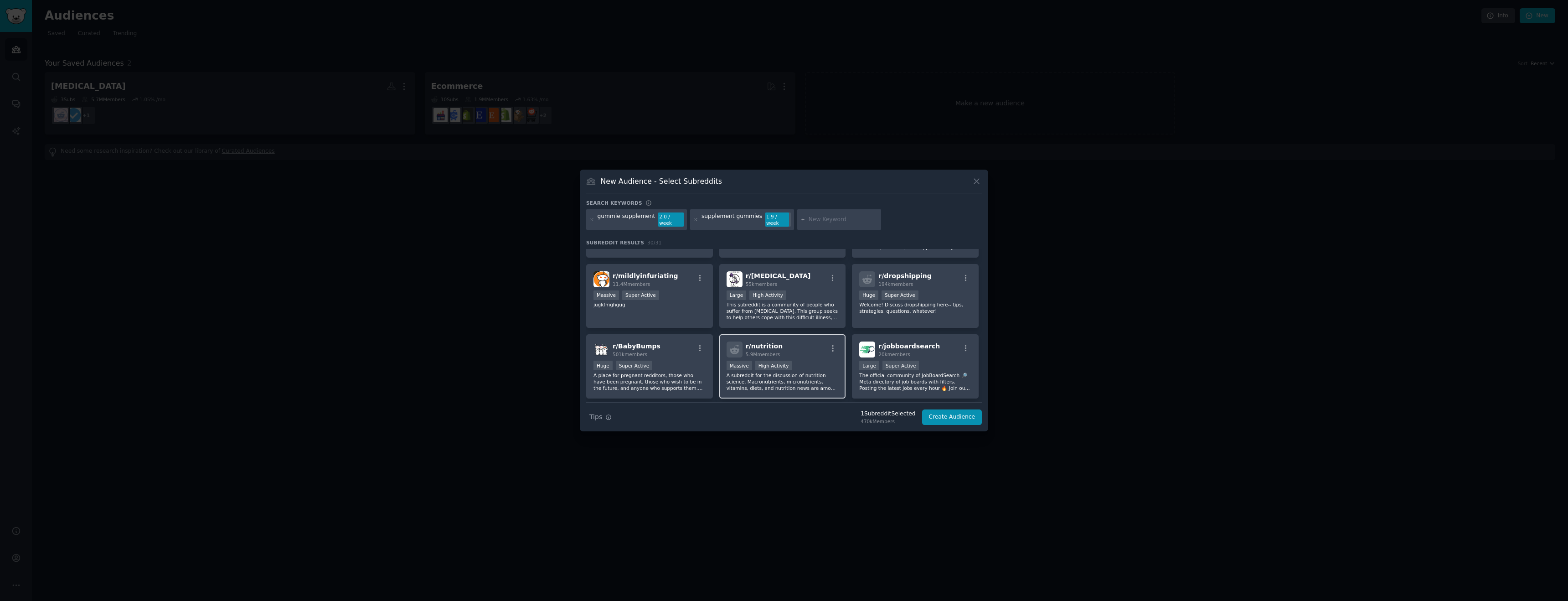
scroll to position [490, 0]
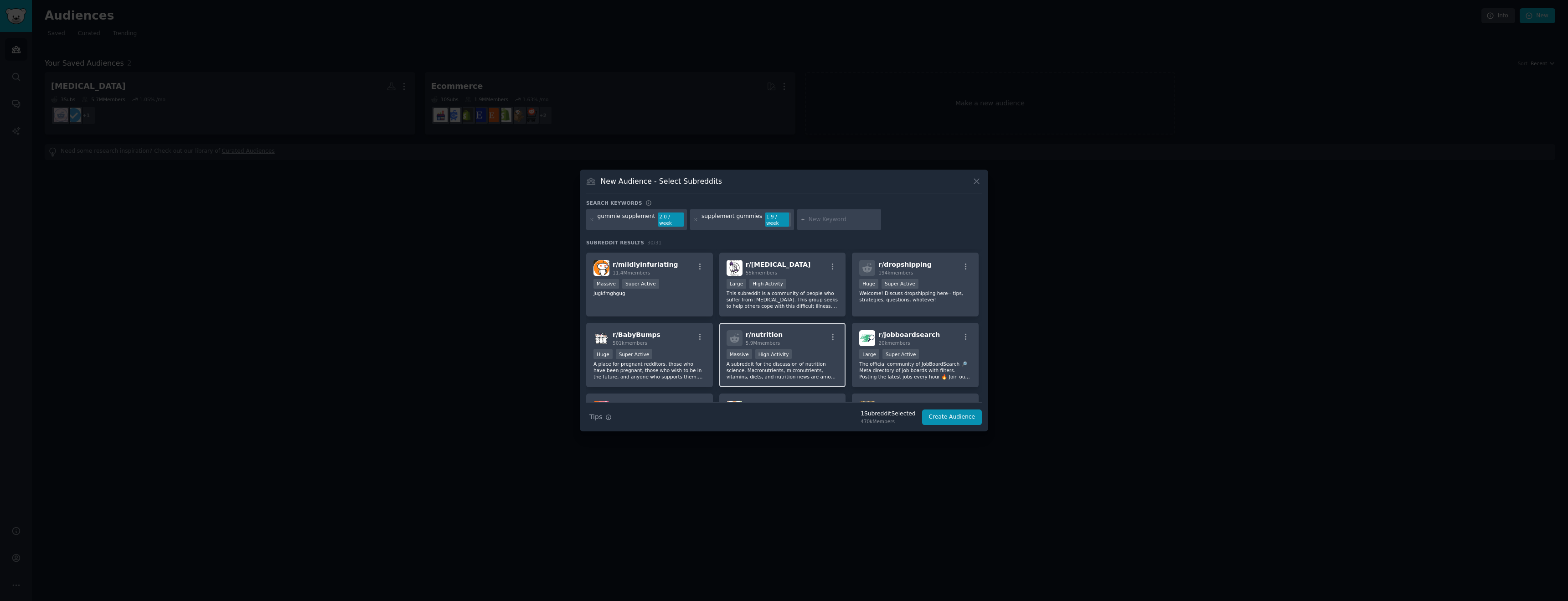
click at [803, 353] on div ">= 80th percentile for submissions / day Massive High Activity" at bounding box center [783, 355] width 112 height 12
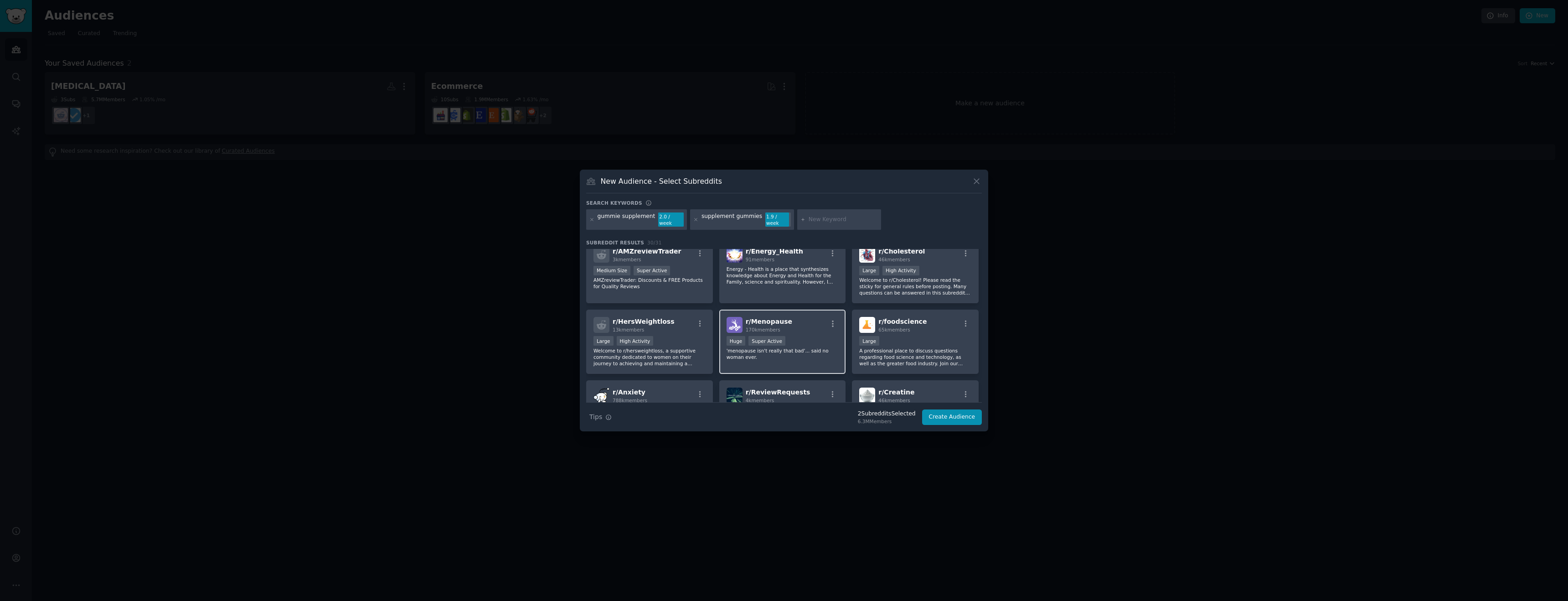
scroll to position [0, 0]
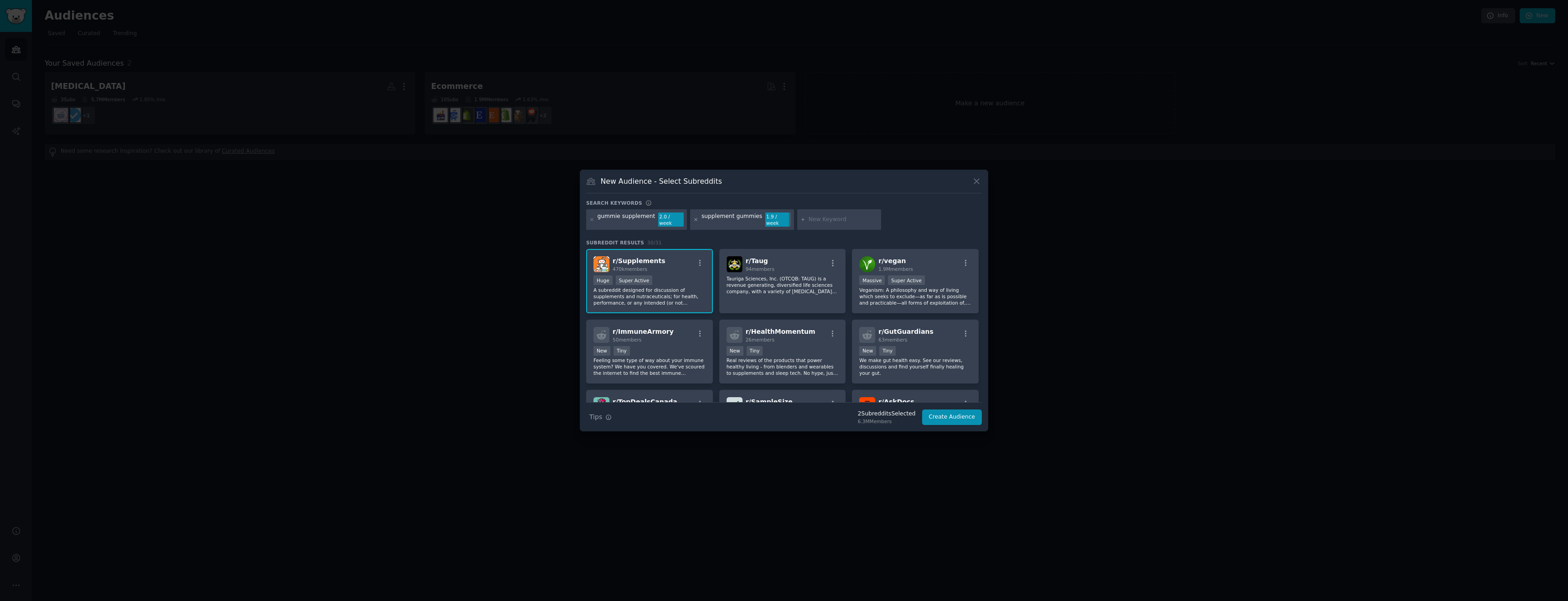
click at [693, 221] on icon at bounding box center [696, 219] width 5 height 5
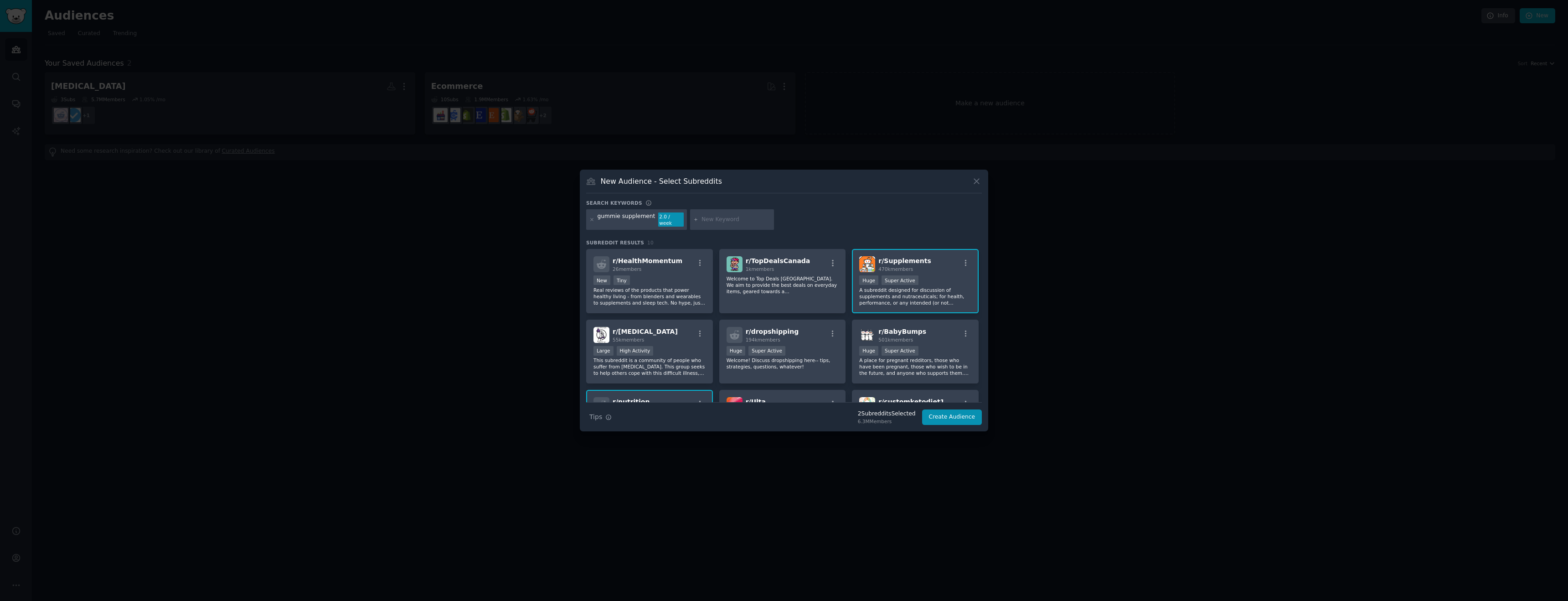
click at [628, 220] on div "gummie supplement" at bounding box center [626, 220] width 58 height 15
click at [738, 218] on input "text" at bounding box center [736, 219] width 69 height 8
type input "supplement"
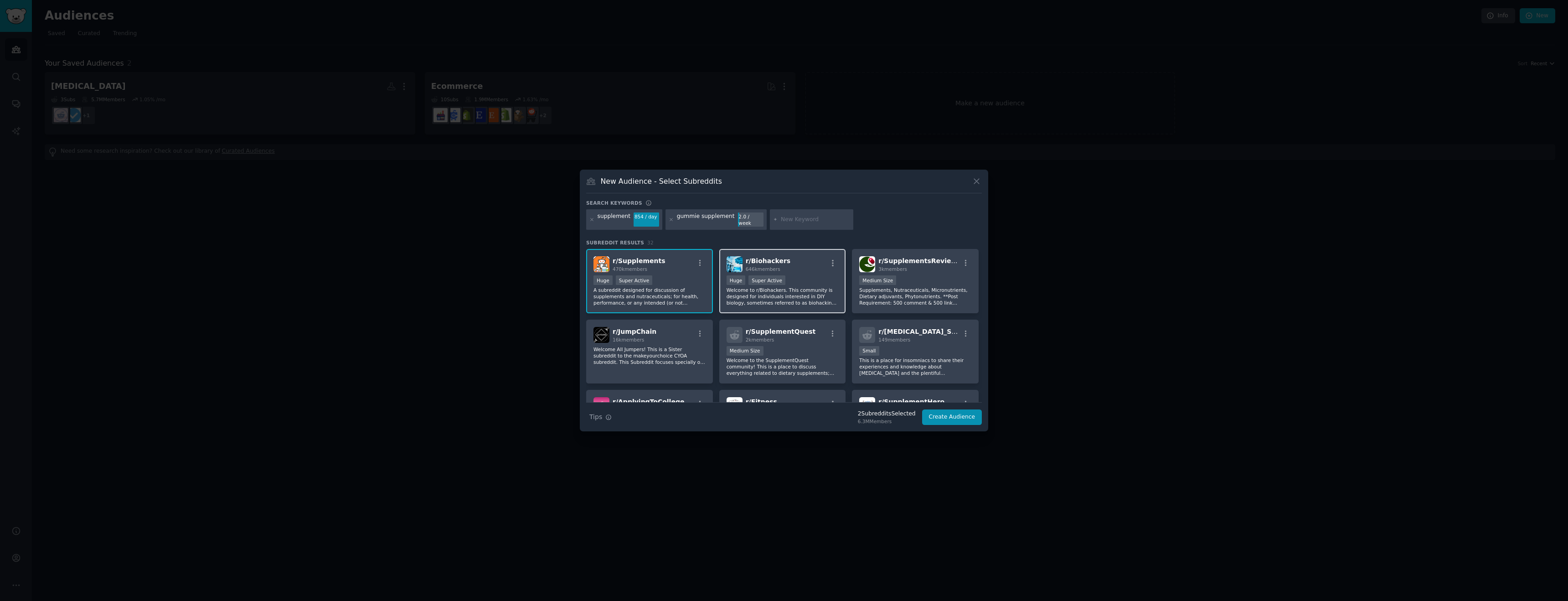
click at [757, 287] on p "Welcome to r/Biohackers. This community is designed for individuals interested …" at bounding box center [783, 296] width 112 height 19
click at [907, 275] on div "Medium Size" at bounding box center [915, 281] width 112 height 12
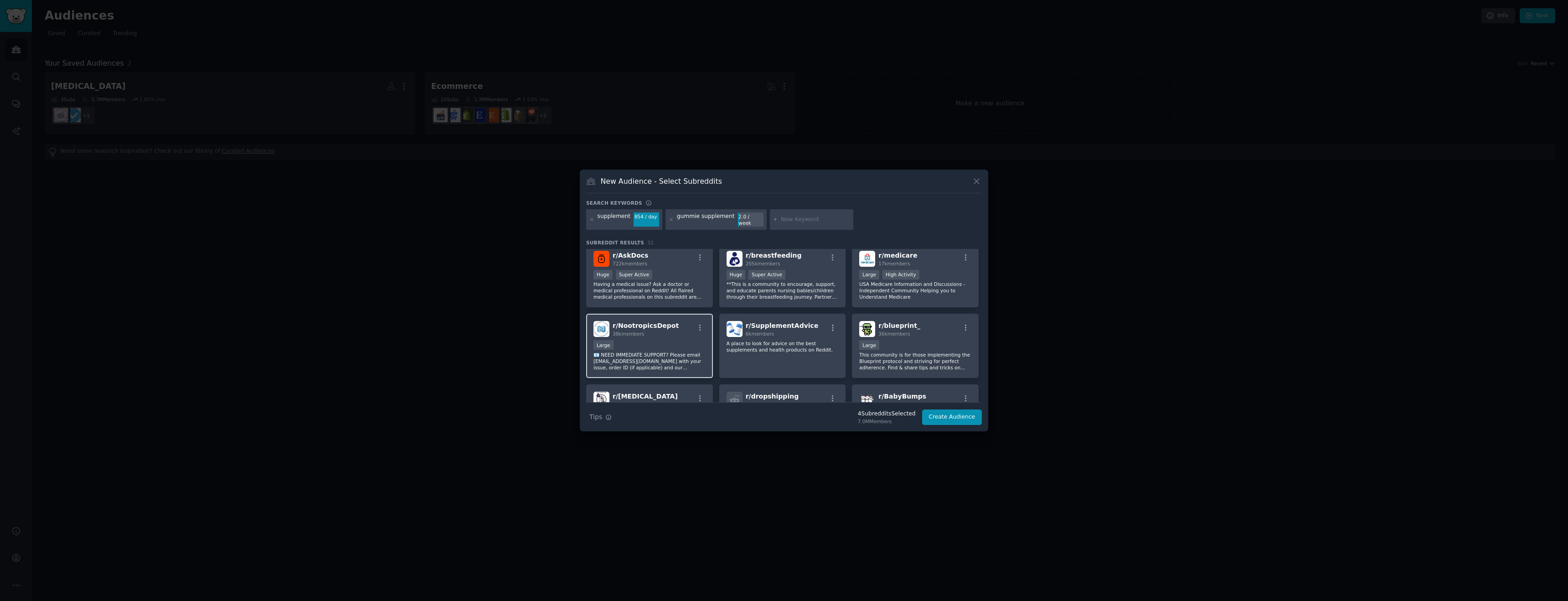
scroll to position [405, 0]
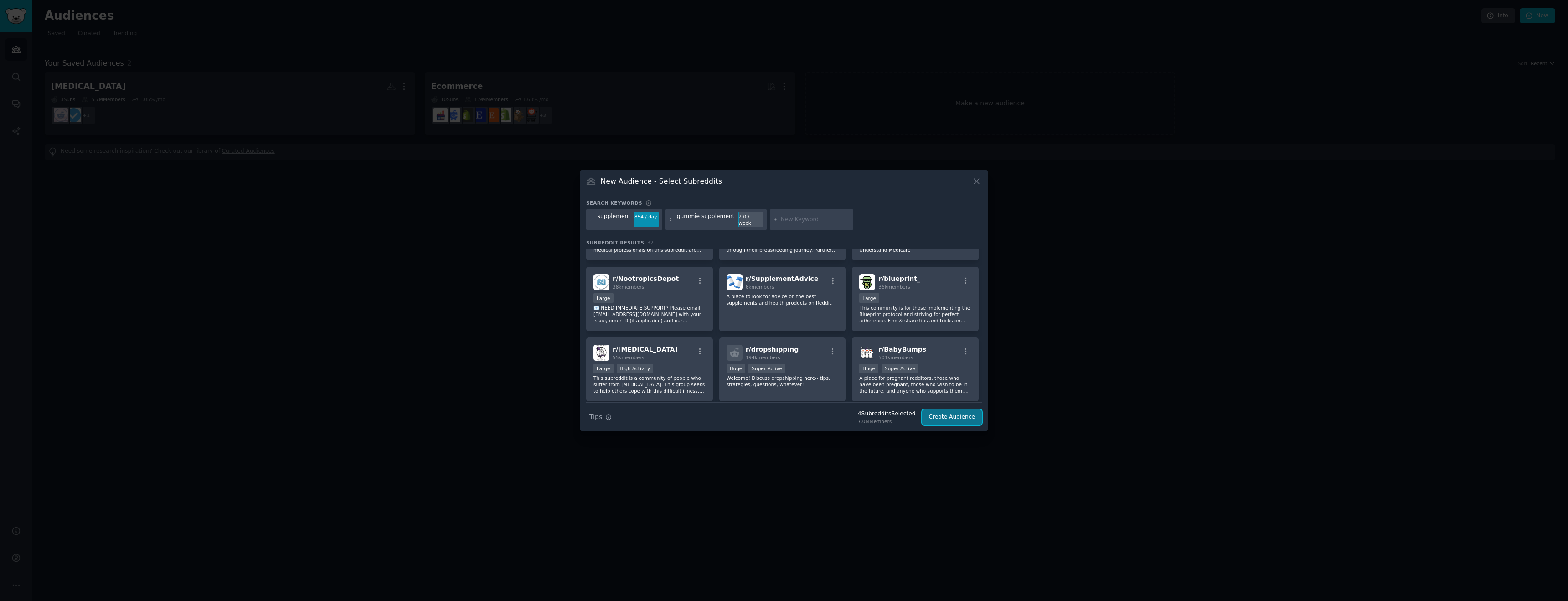
click at [939, 412] on button "Create Audience" at bounding box center [952, 416] width 60 height 15
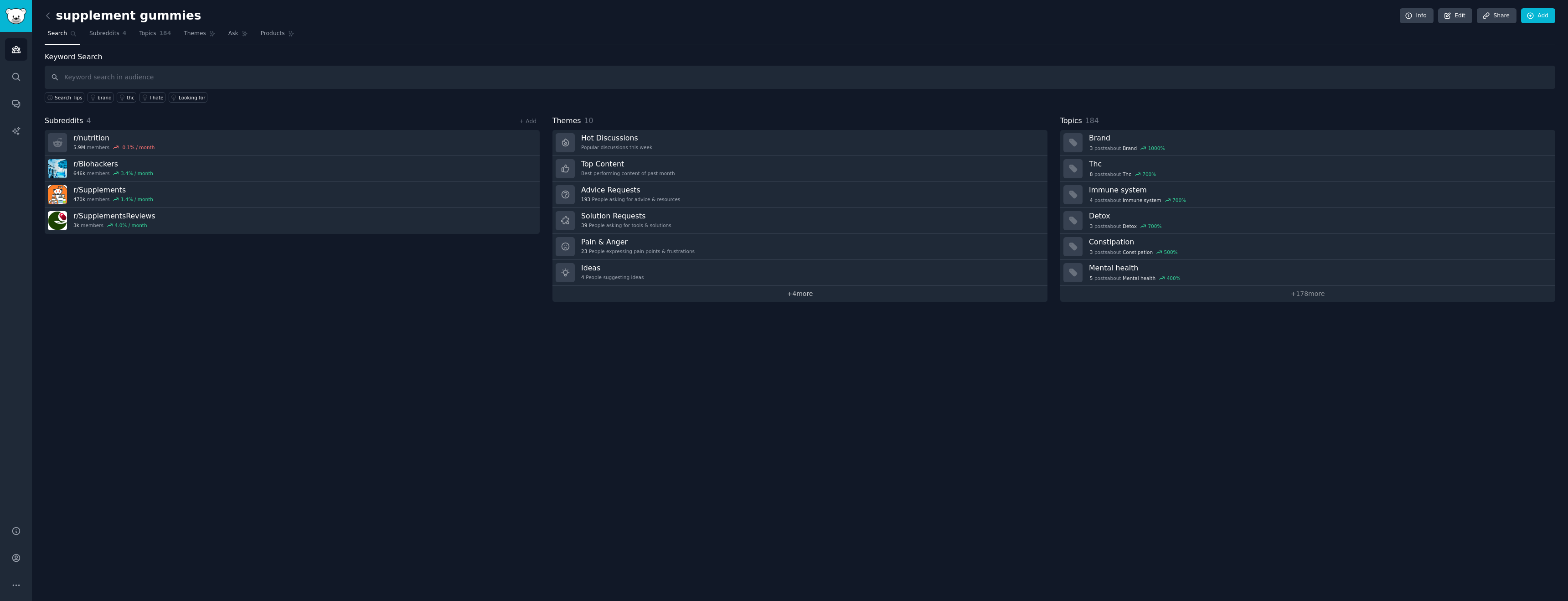
click at [761, 290] on link "+ 4 more" at bounding box center [800, 294] width 495 height 16
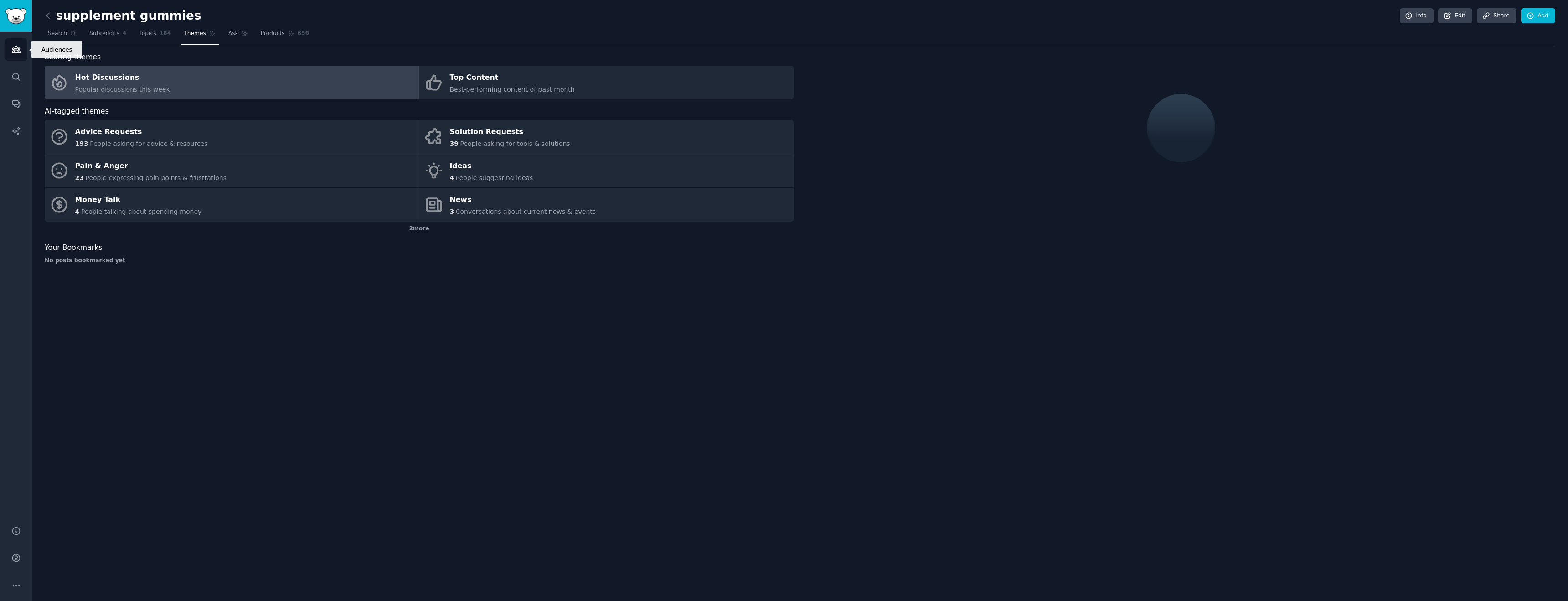
click at [17, 54] on icon "Sidebar" at bounding box center [16, 49] width 10 height 10
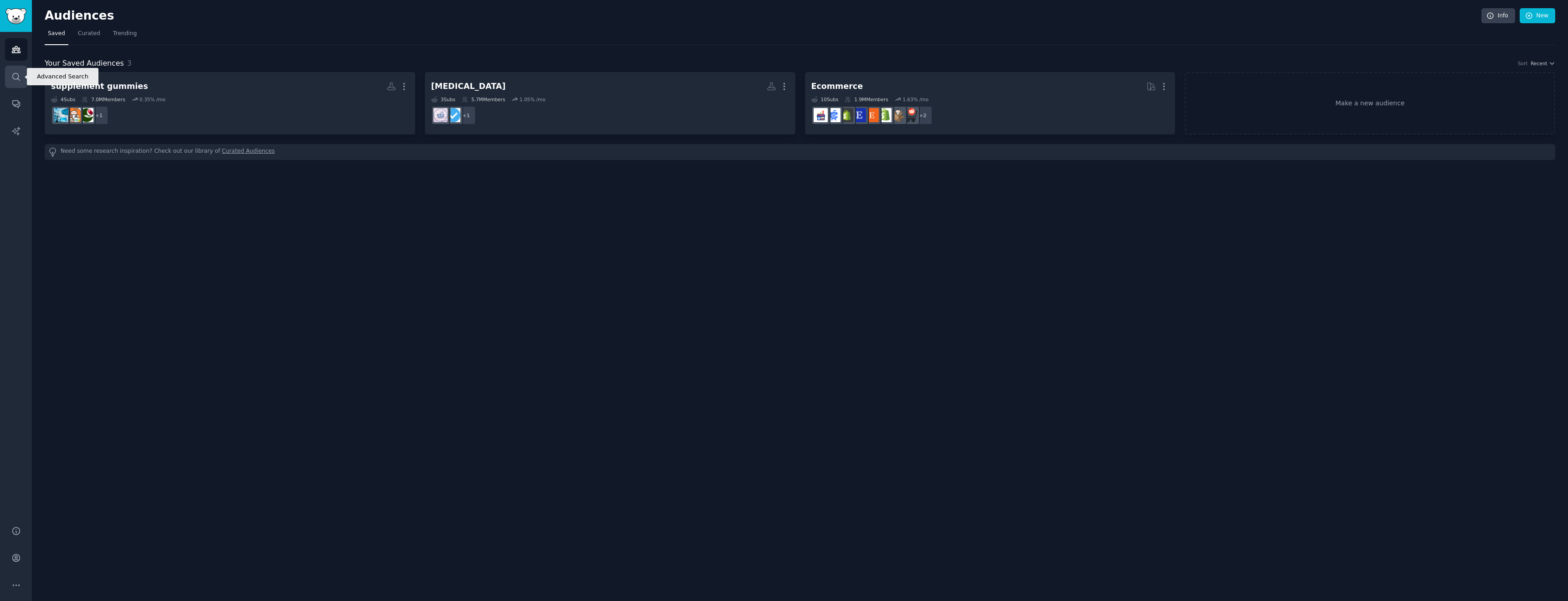
click at [16, 78] on icon "Sidebar" at bounding box center [16, 77] width 10 height 10
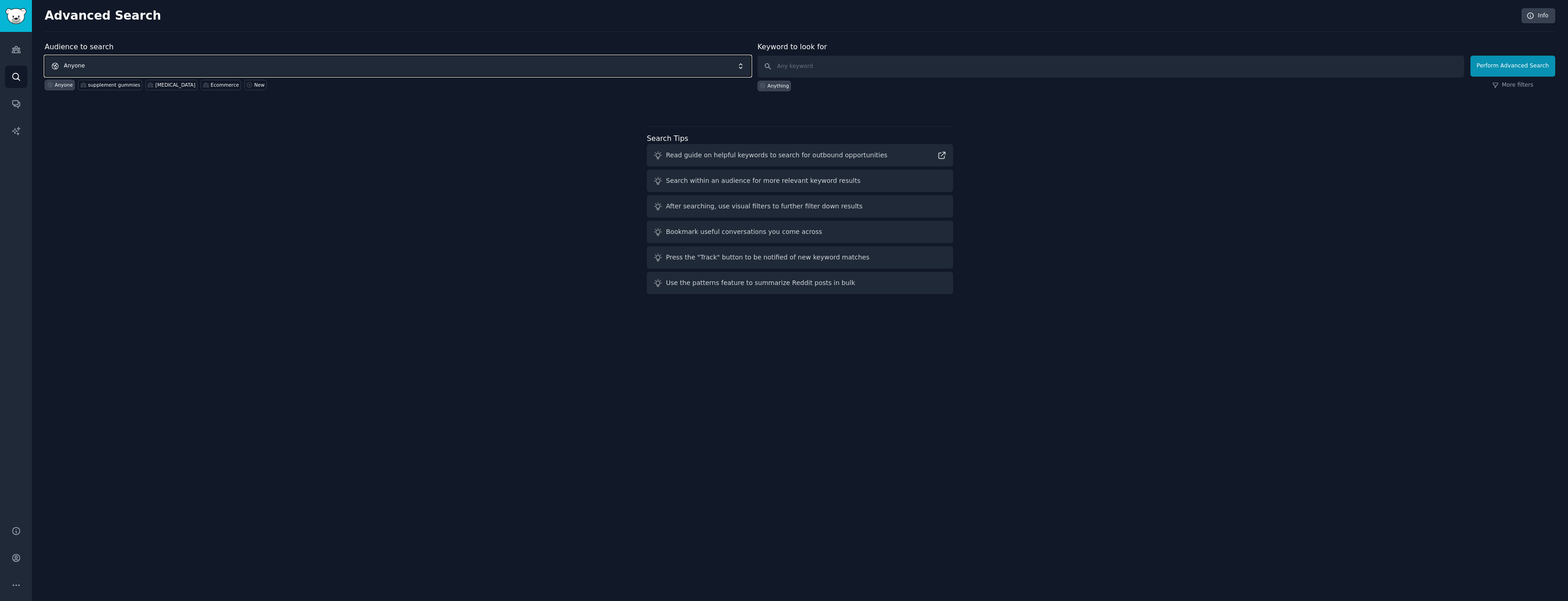
click at [662, 63] on span "Anyone" at bounding box center [397, 66] width 707 height 21
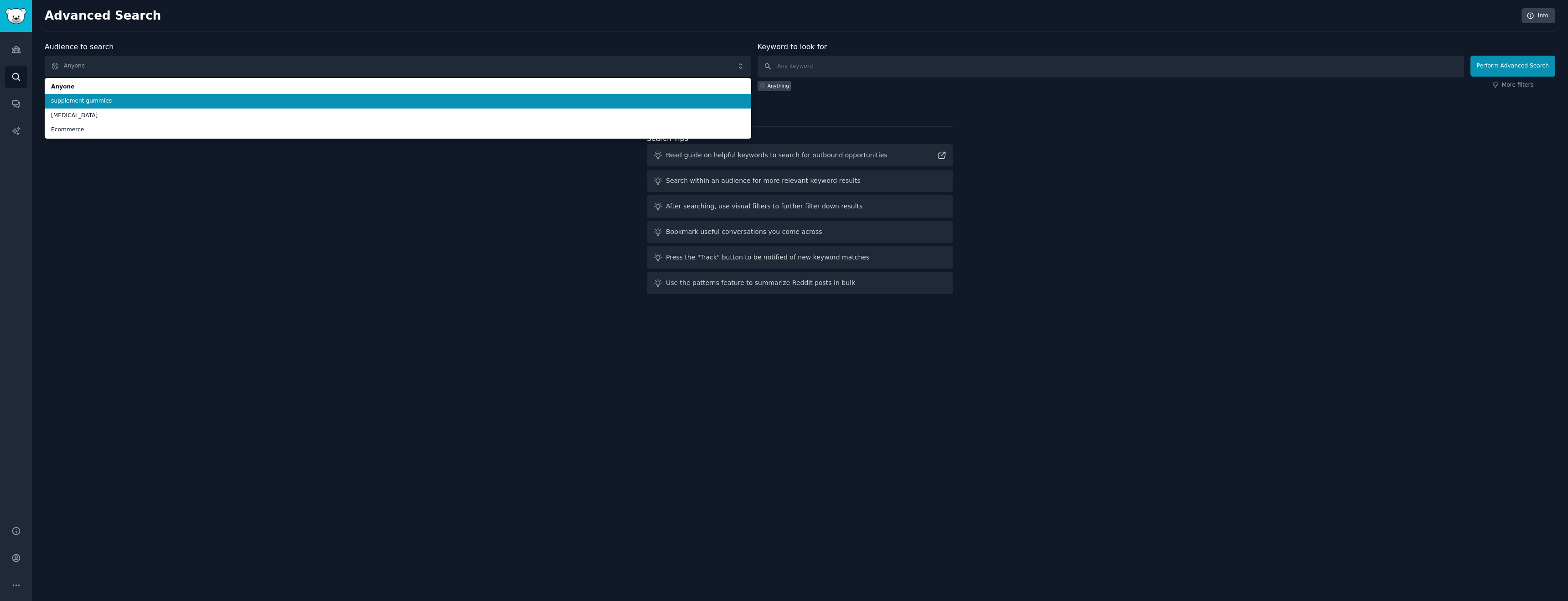
click at [331, 104] on span "supplement gummies" at bounding box center [398, 101] width 694 height 8
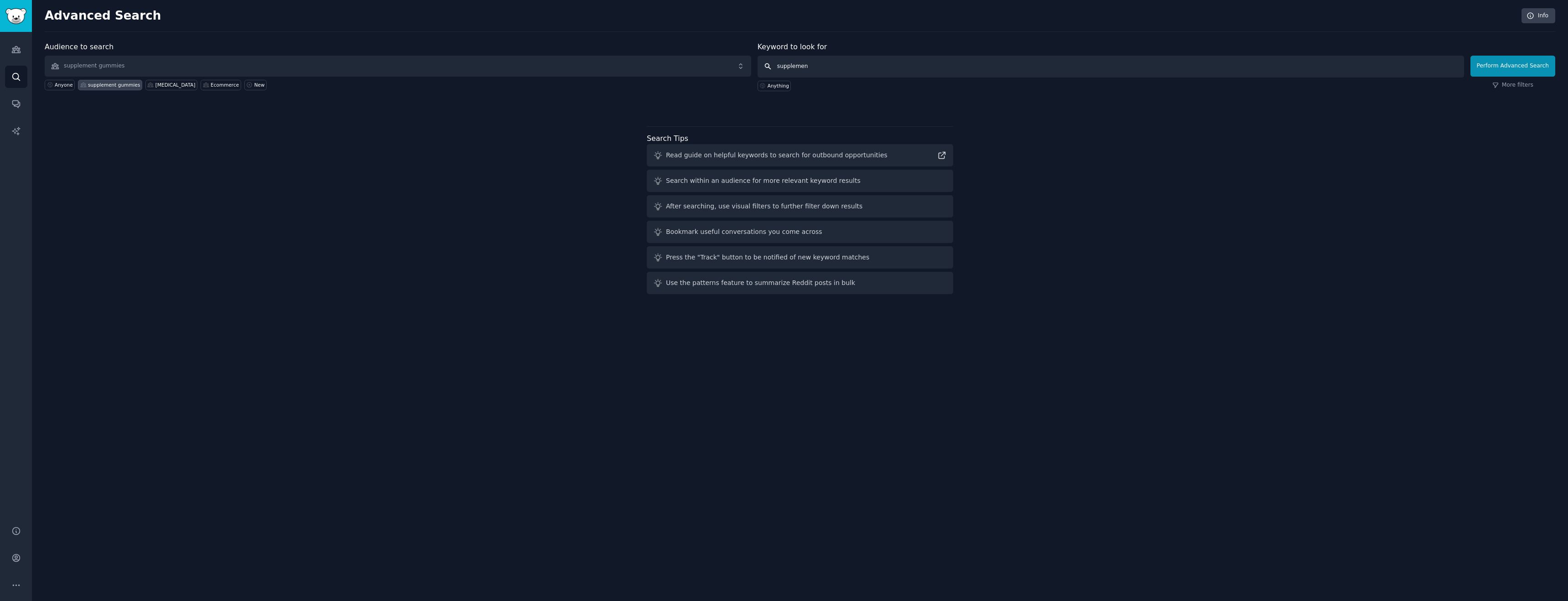
type input "supplement"
click button "Perform Advanced Search" at bounding box center [1513, 66] width 85 height 21
